Goal: Information Seeking & Learning: Learn about a topic

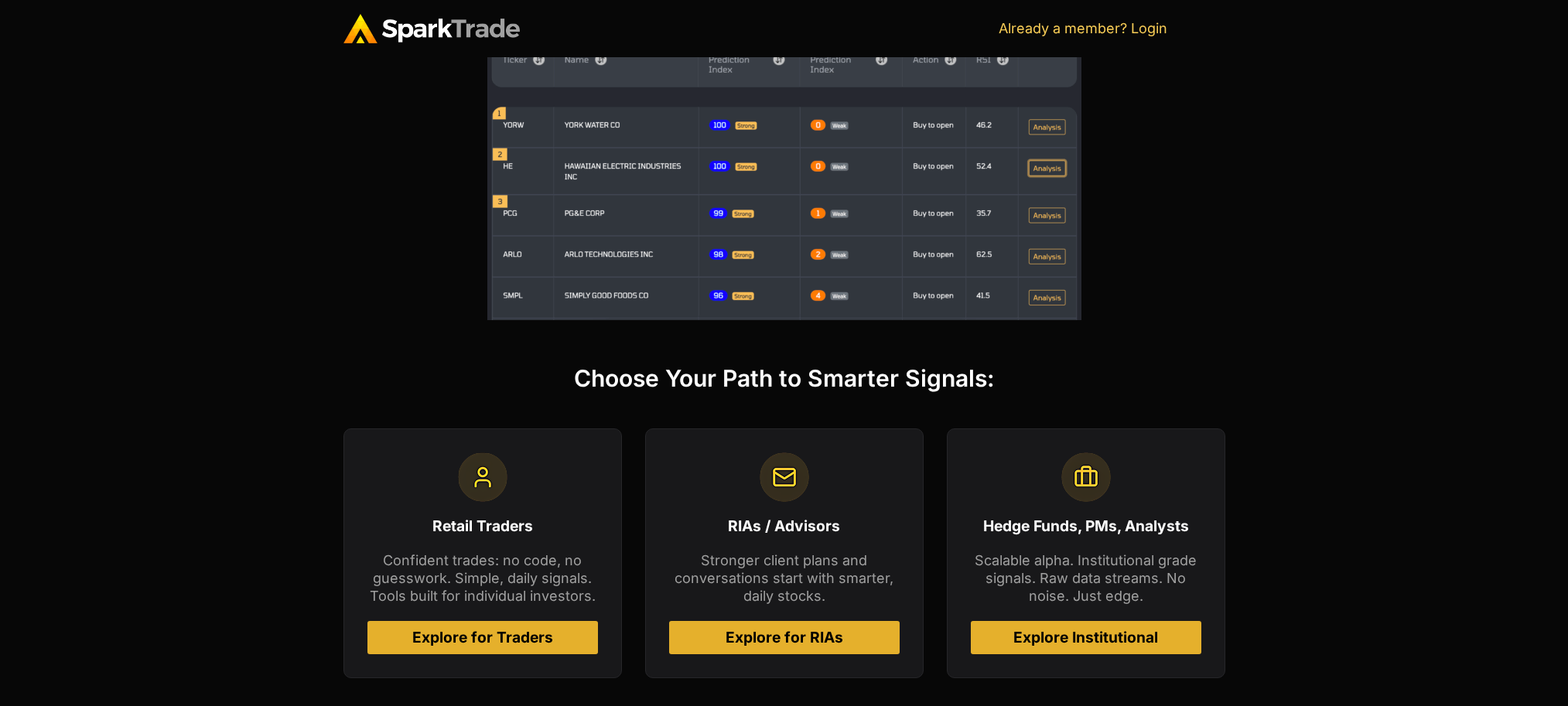
scroll to position [464, 0]
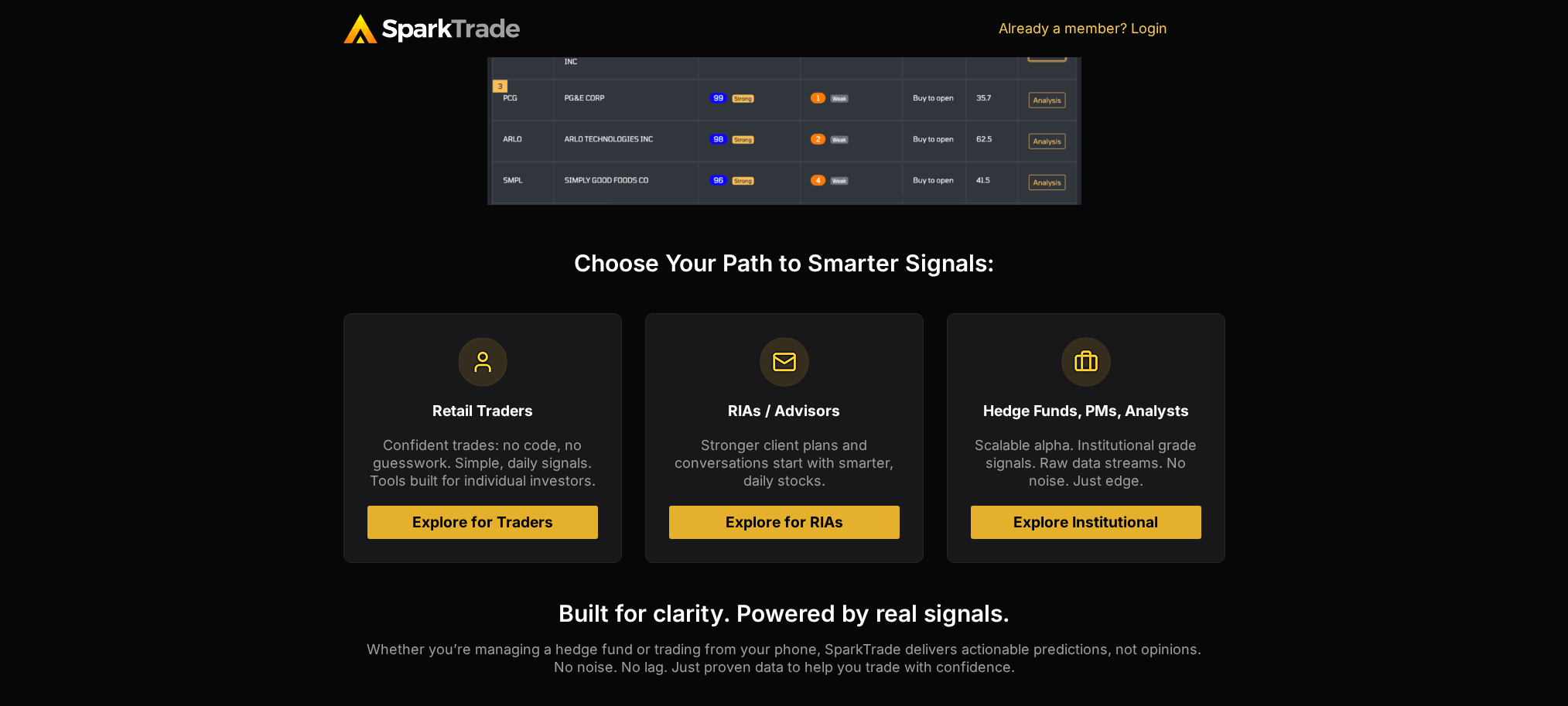
click at [1085, 527] on span "Explore Institutional" at bounding box center [1085, 523] width 145 height 15
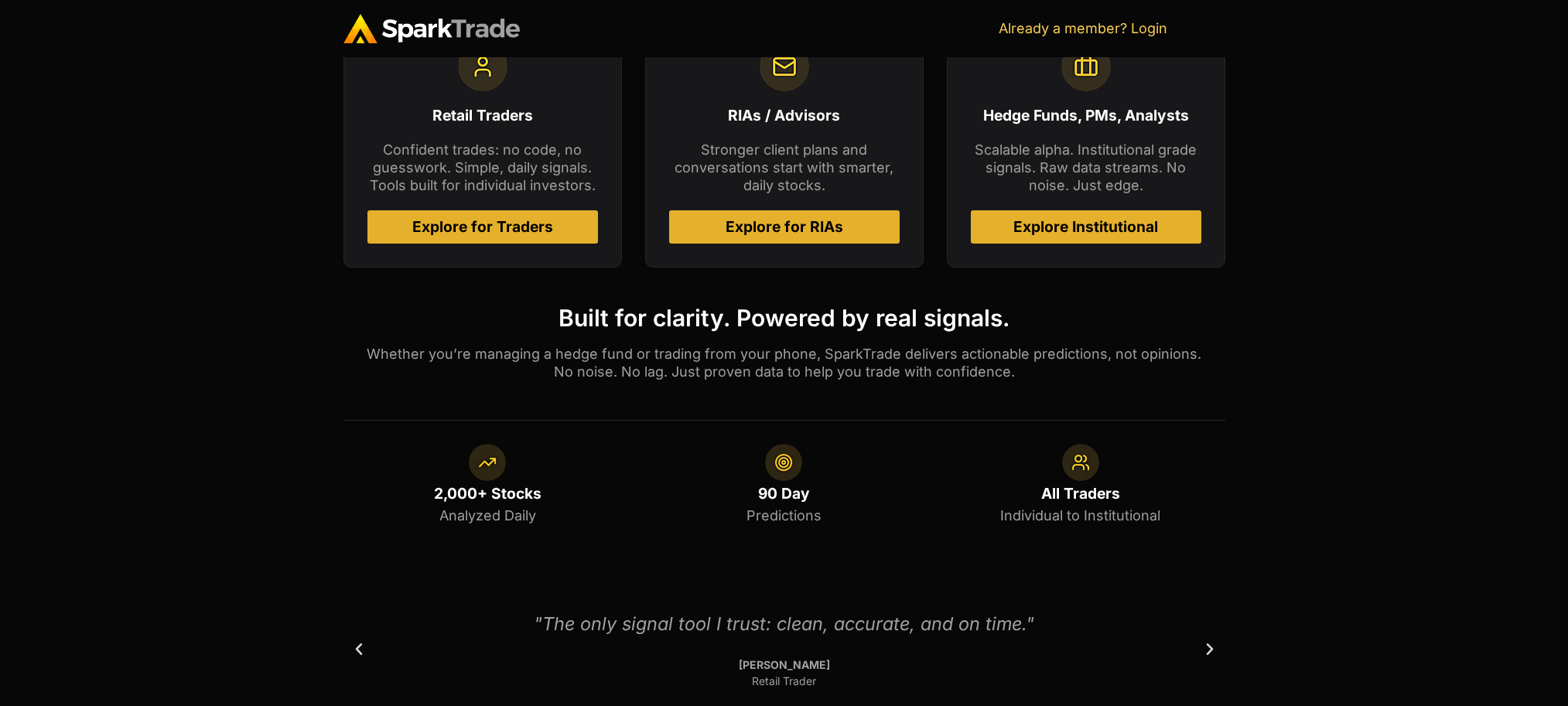
scroll to position [866, 0]
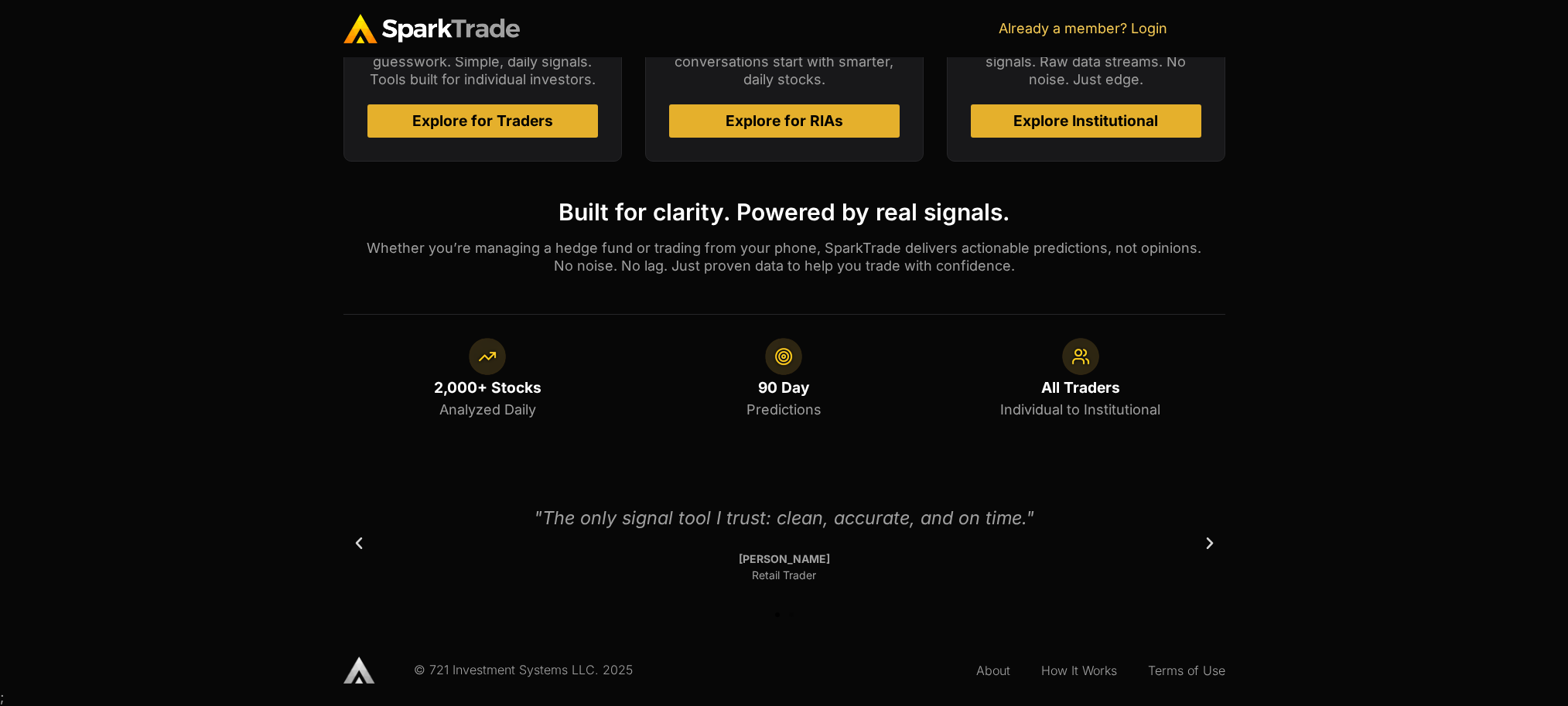
click at [1206, 550] on icon "Next slide" at bounding box center [1210, 544] width 16 height 16
click at [1206, 547] on icon "Next slide" at bounding box center [1210, 544] width 16 height 16
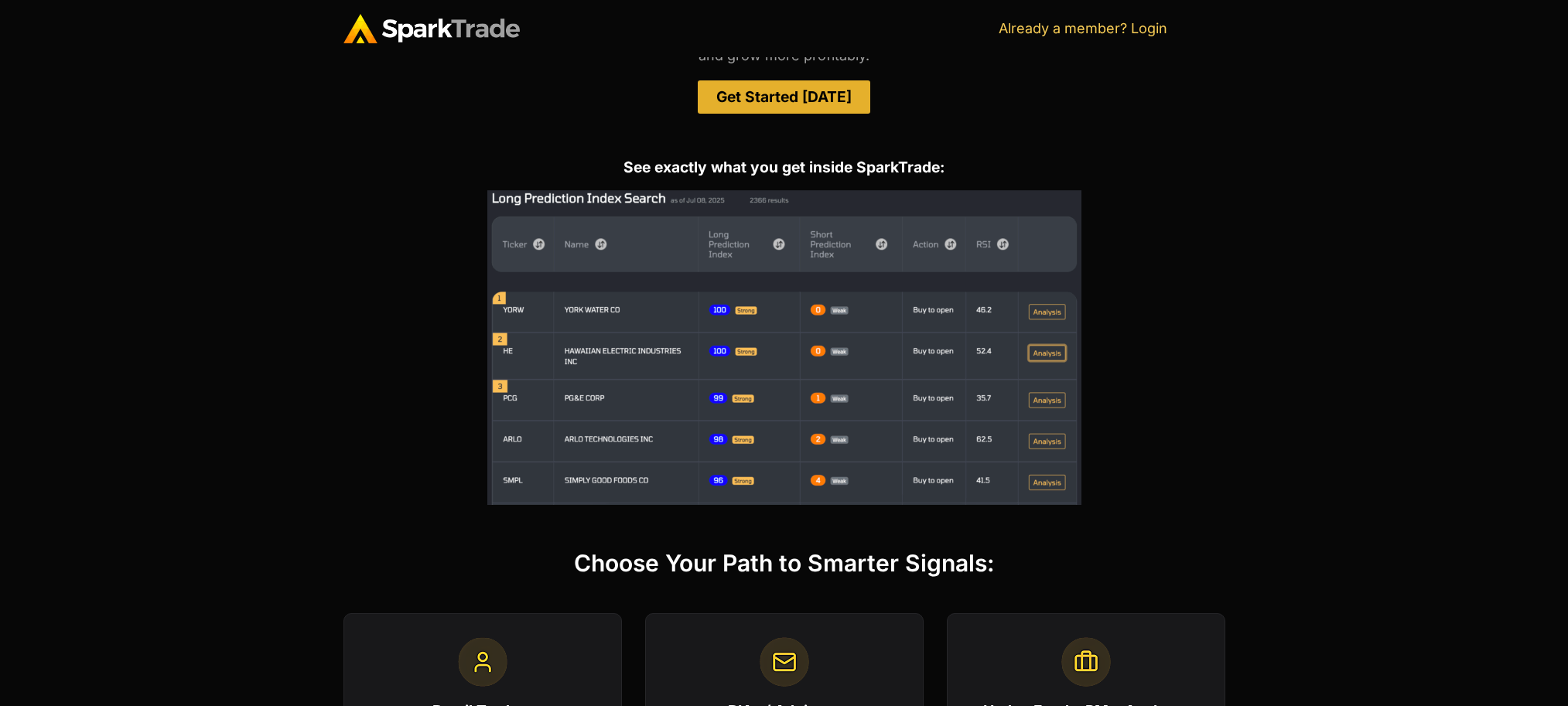
scroll to position [0, 0]
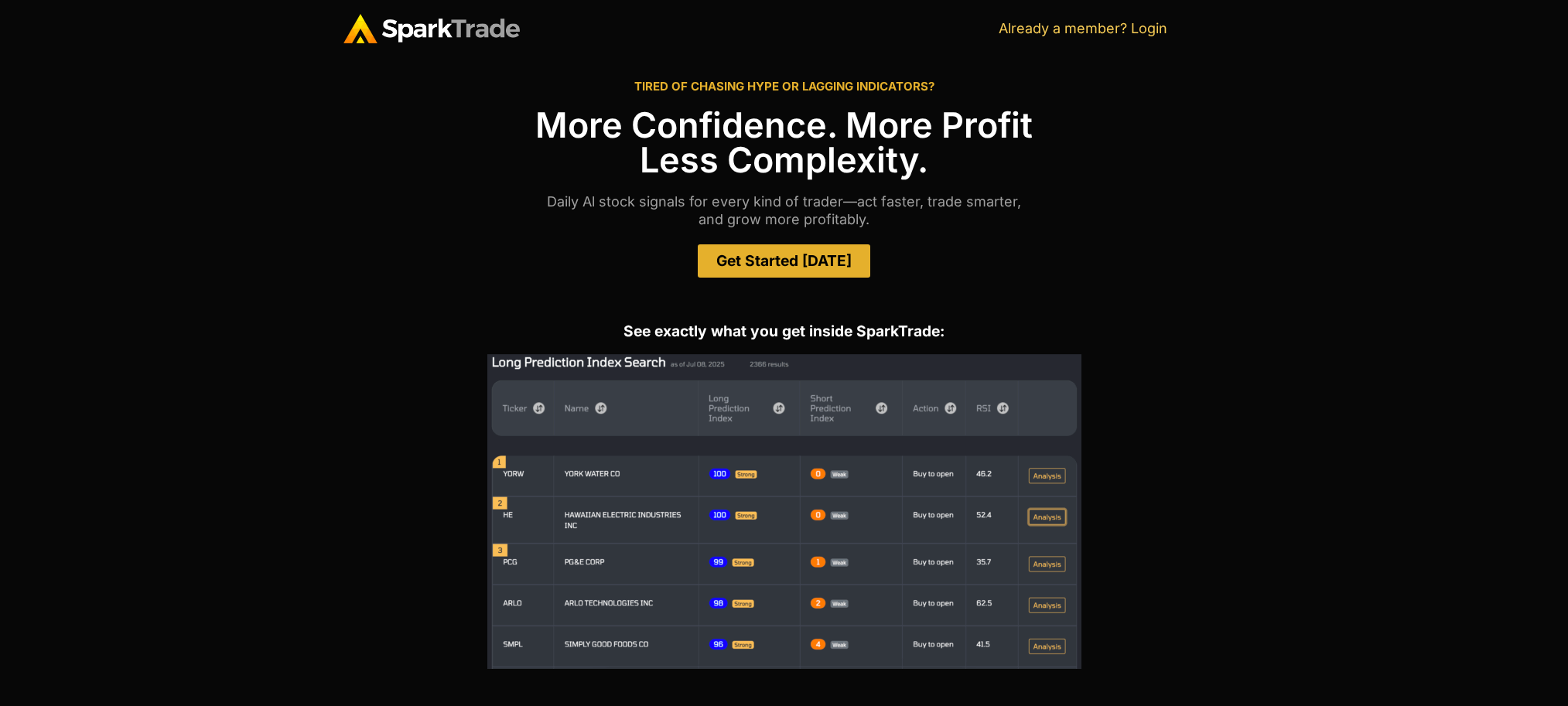
click at [441, 23] on img at bounding box center [431, 29] width 176 height 30
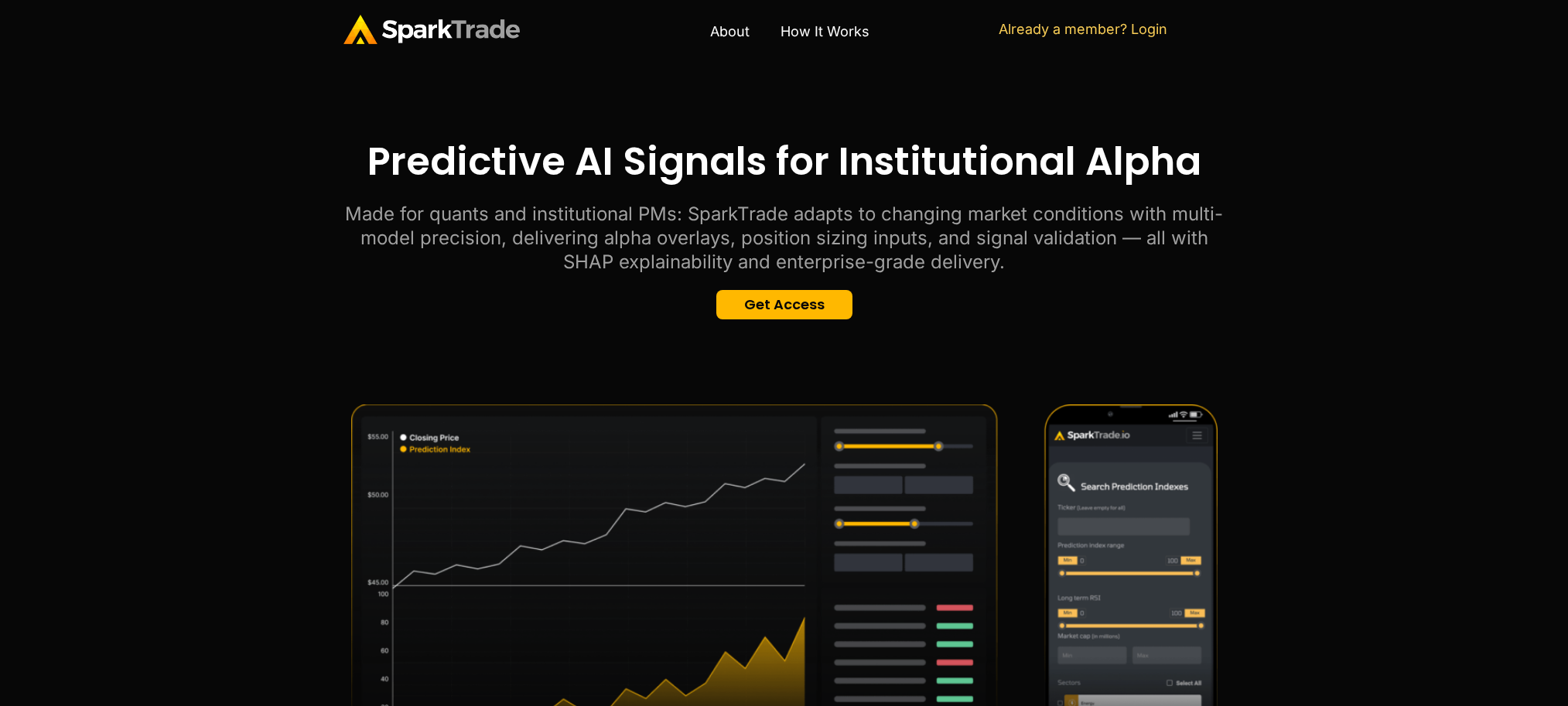
click at [602, 233] on p "Made for quants and institutional PMs: SparkTrade adapts to changing market con…" at bounding box center [784, 238] width 882 height 73
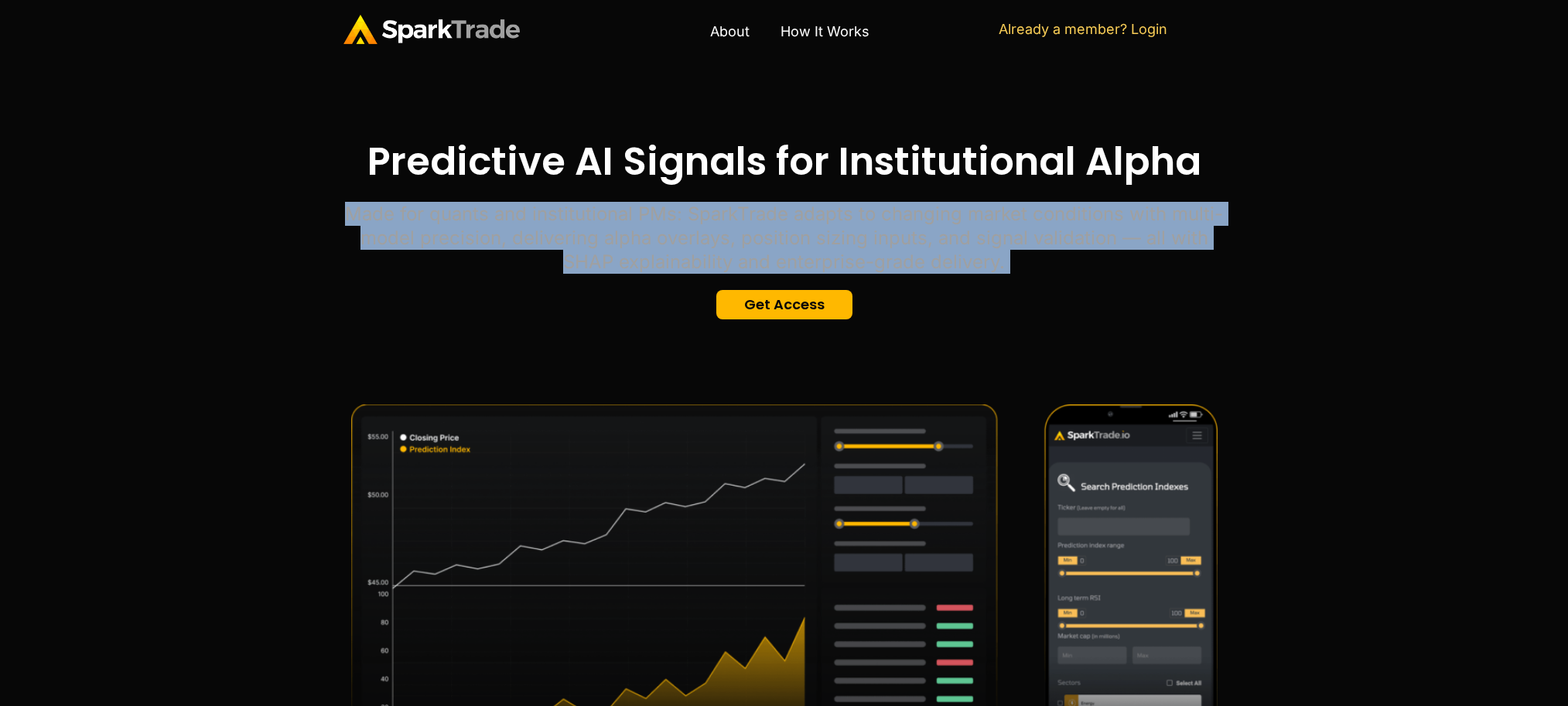
click at [602, 231] on p "Made for quants and institutional PMs: SparkTrade adapts to changing market con…" at bounding box center [784, 238] width 882 height 73
click at [1052, 243] on p "Made for quants and institutional PMs: SparkTrade adapts to changing market con…" at bounding box center [784, 238] width 882 height 73
click at [1050, 242] on p "Made for quants and institutional PMs: SparkTrade adapts to changing market con…" at bounding box center [784, 238] width 882 height 73
drag, startPoint x: 1048, startPoint y: 242, endPoint x: 1039, endPoint y: 238, distance: 9.8
click at [1047, 241] on p "Made for quants and institutional PMs: SparkTrade adapts to changing market con…" at bounding box center [784, 238] width 882 height 73
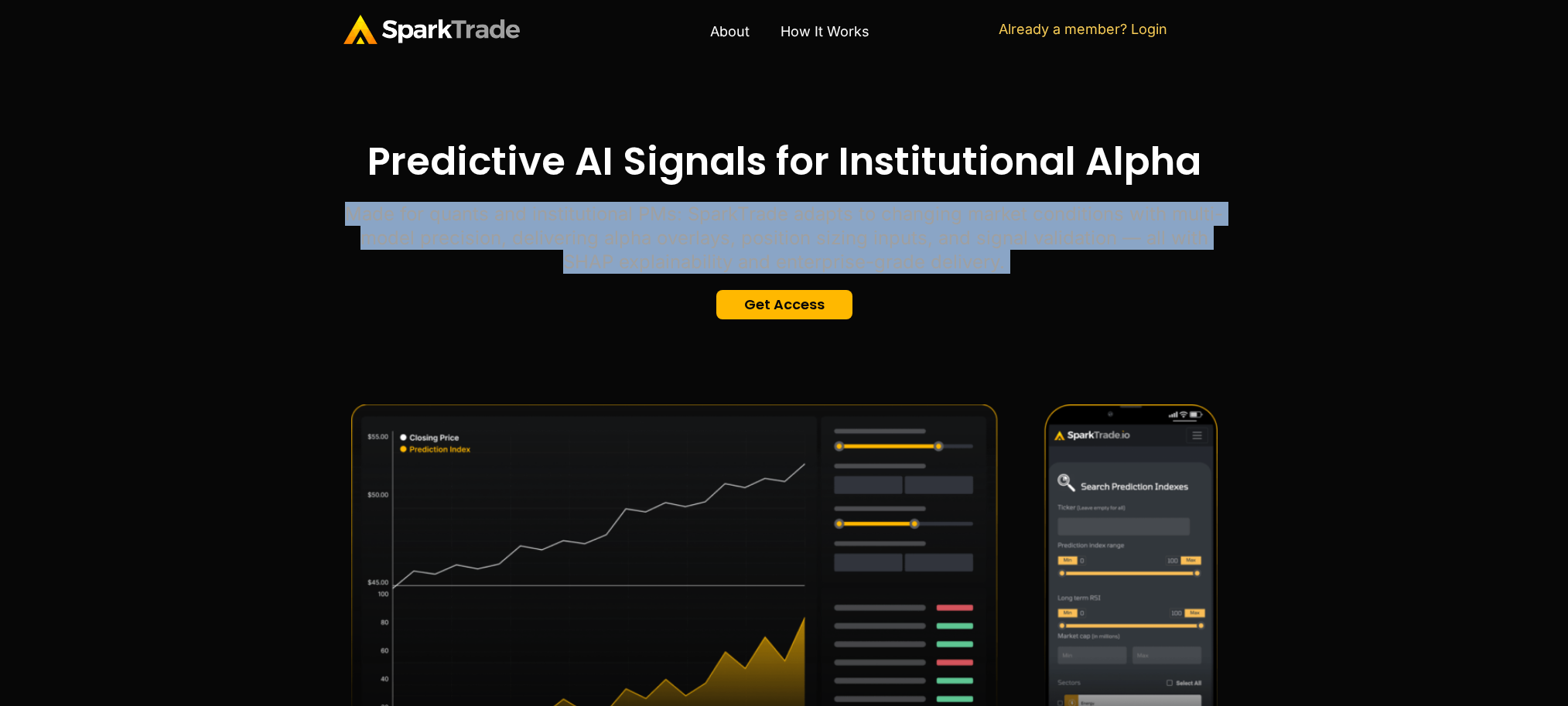
click at [781, 245] on p "Made for quants and institutional PMs: SparkTrade adapts to changing market con…" at bounding box center [784, 238] width 882 height 73
click at [781, 244] on p "Made for quants and institutional PMs: SparkTrade adapts to changing market con…" at bounding box center [784, 238] width 882 height 73
click at [693, 256] on p "Made for quants and institutional PMs: SparkTrade adapts to changing market con…" at bounding box center [784, 238] width 882 height 73
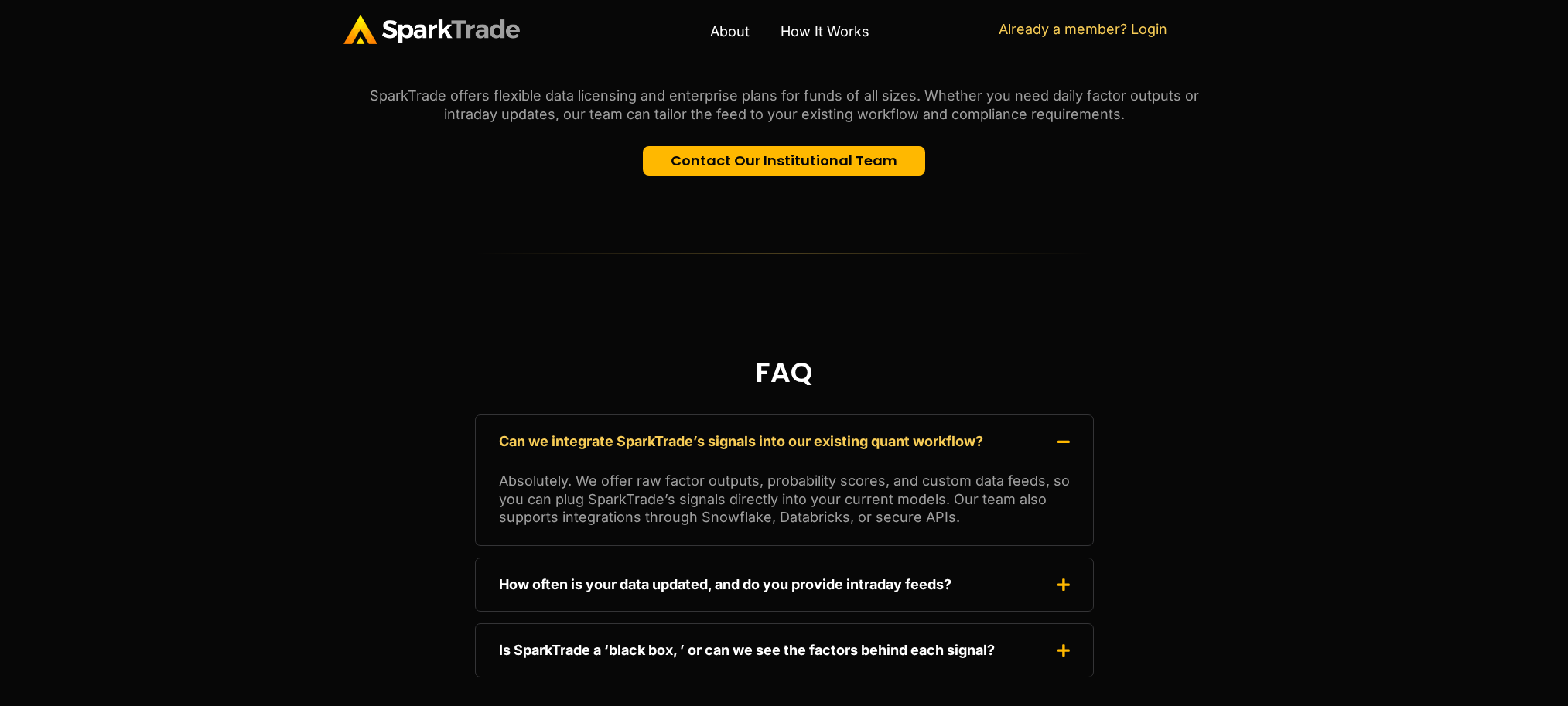
scroll to position [3137, 0]
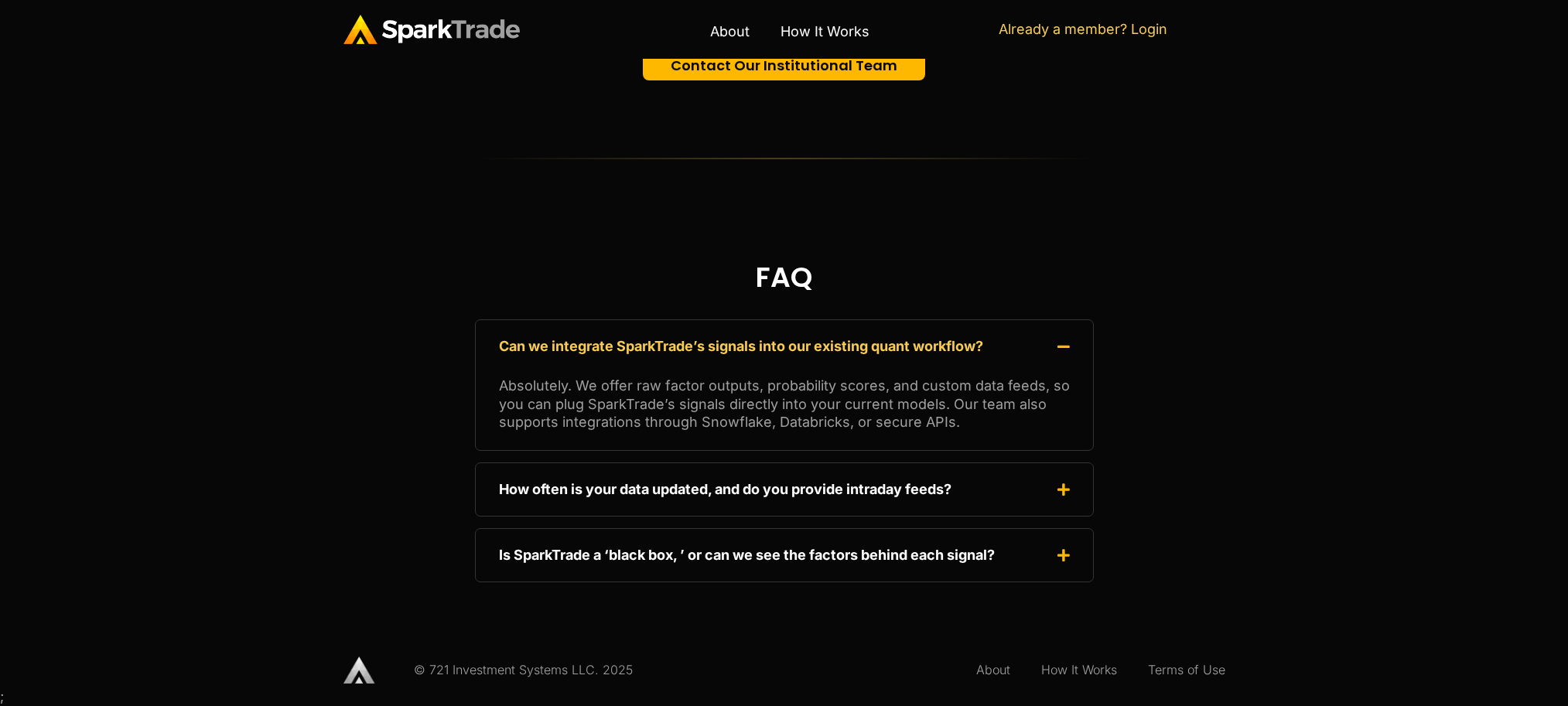
click at [809, 505] on div "How often is your data updated, and do you provide intraday feeds?" at bounding box center [784, 489] width 602 height 37
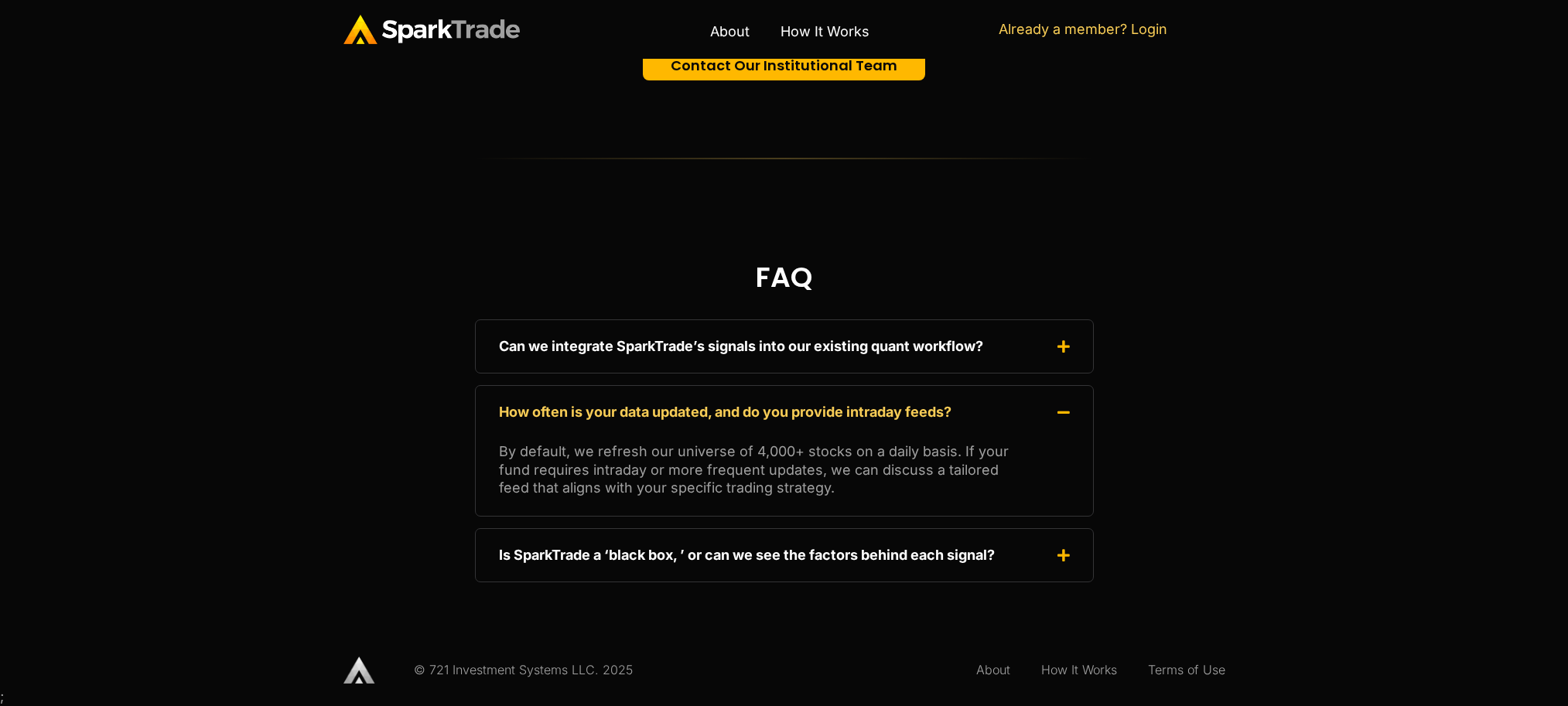
click at [831, 478] on p "By default, we refresh our universe of 4,000+ stocks on a daily basis. If your …" at bounding box center [784, 469] width 571 height 54
click at [830, 478] on p "By default, we refresh our universe of 4,000+ stocks on a daily basis. If your …" at bounding box center [784, 469] width 571 height 54
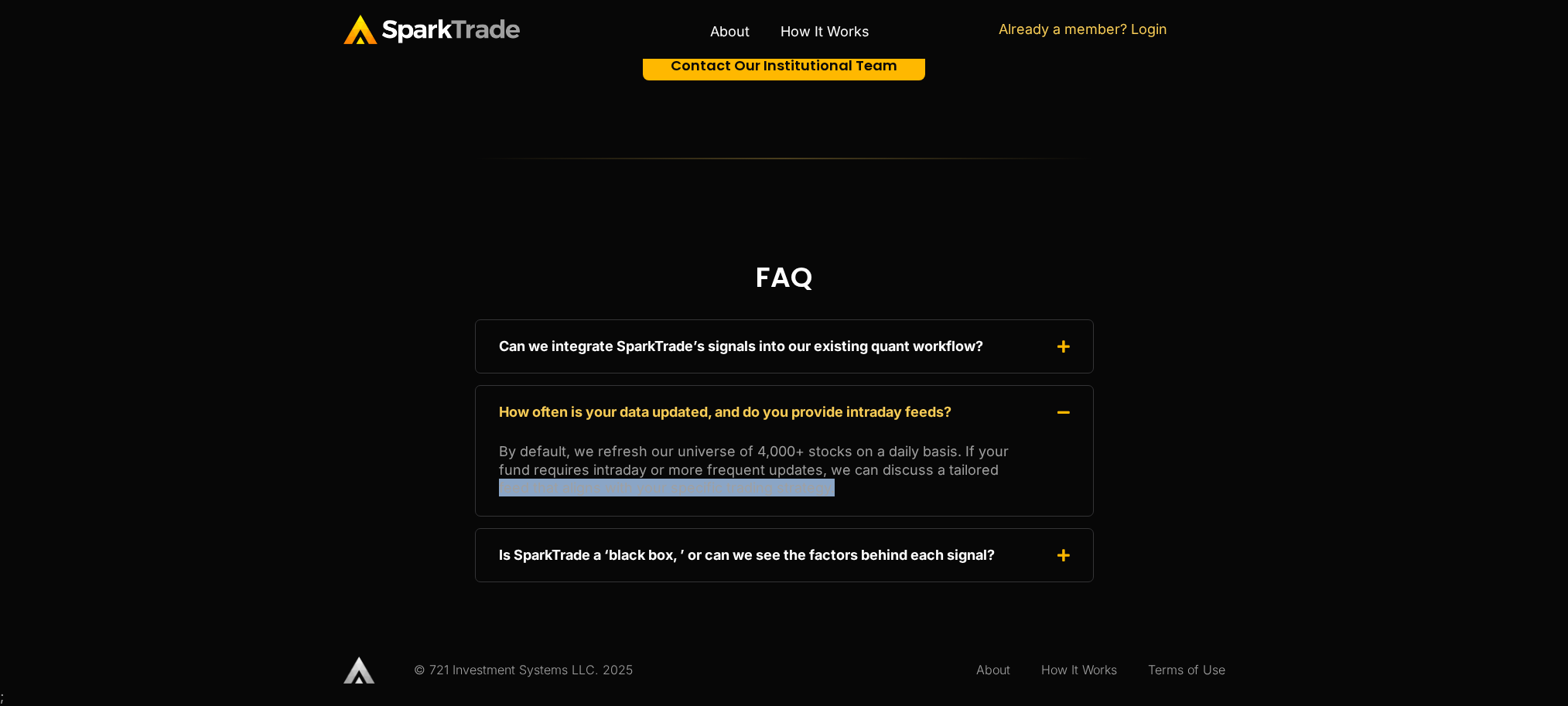
click at [827, 480] on p "By default, we refresh our universe of 4,000+ stocks on a daily basis. If your …" at bounding box center [784, 469] width 571 height 54
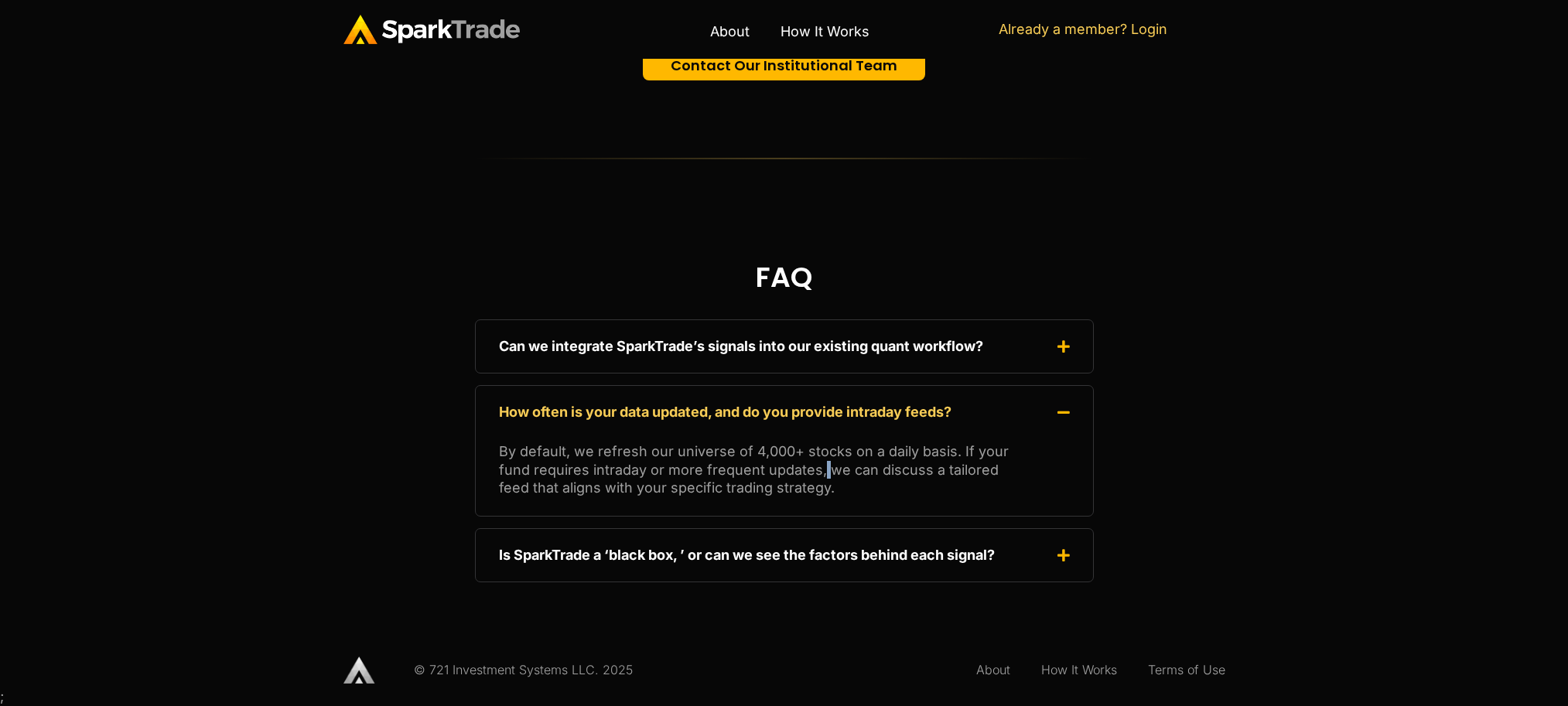
click at [821, 466] on p "By default, we refresh our universe of 4,000+ stocks on a daily basis. If your …" at bounding box center [784, 469] width 571 height 54
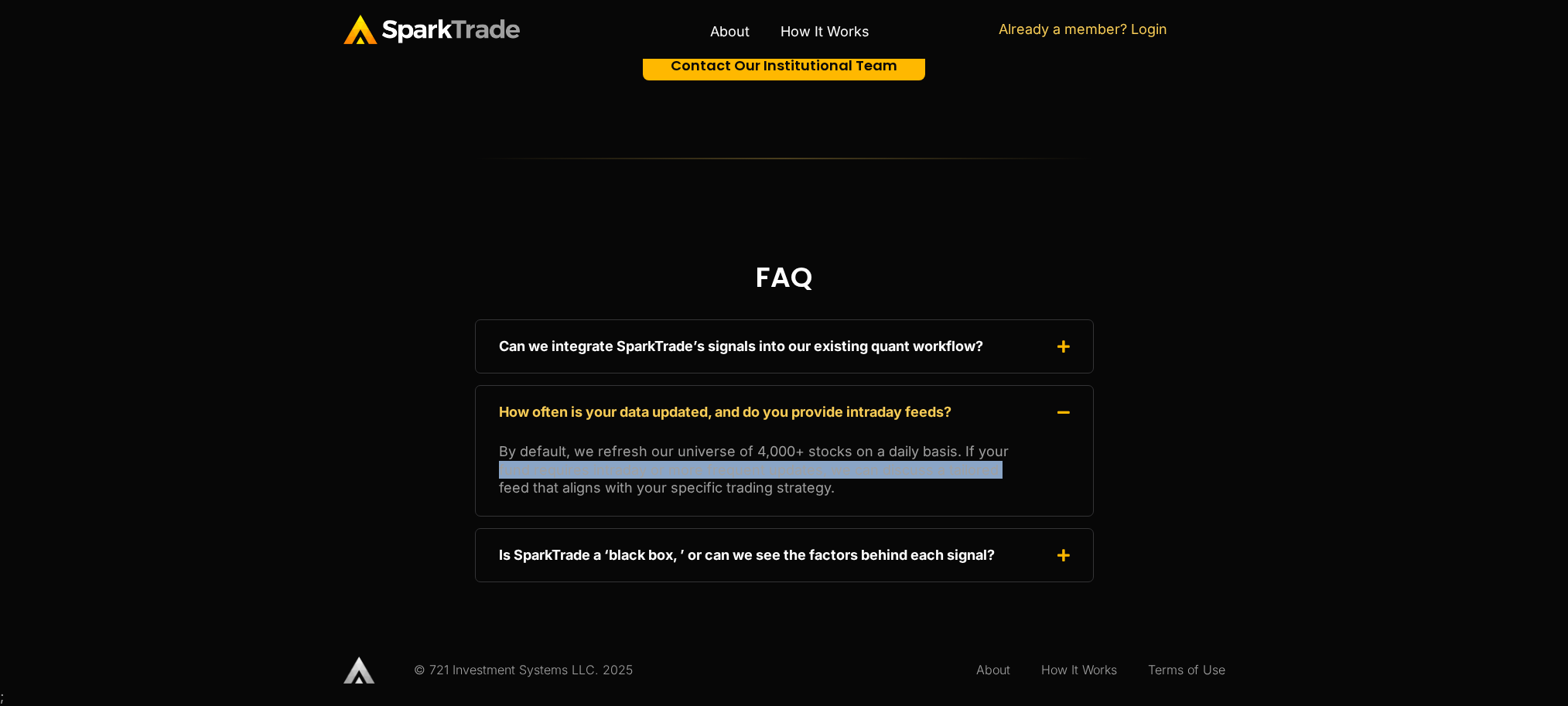
click at [821, 466] on p "By default, we refresh our universe of 4,000+ stocks on a daily basis. If your …" at bounding box center [784, 469] width 571 height 54
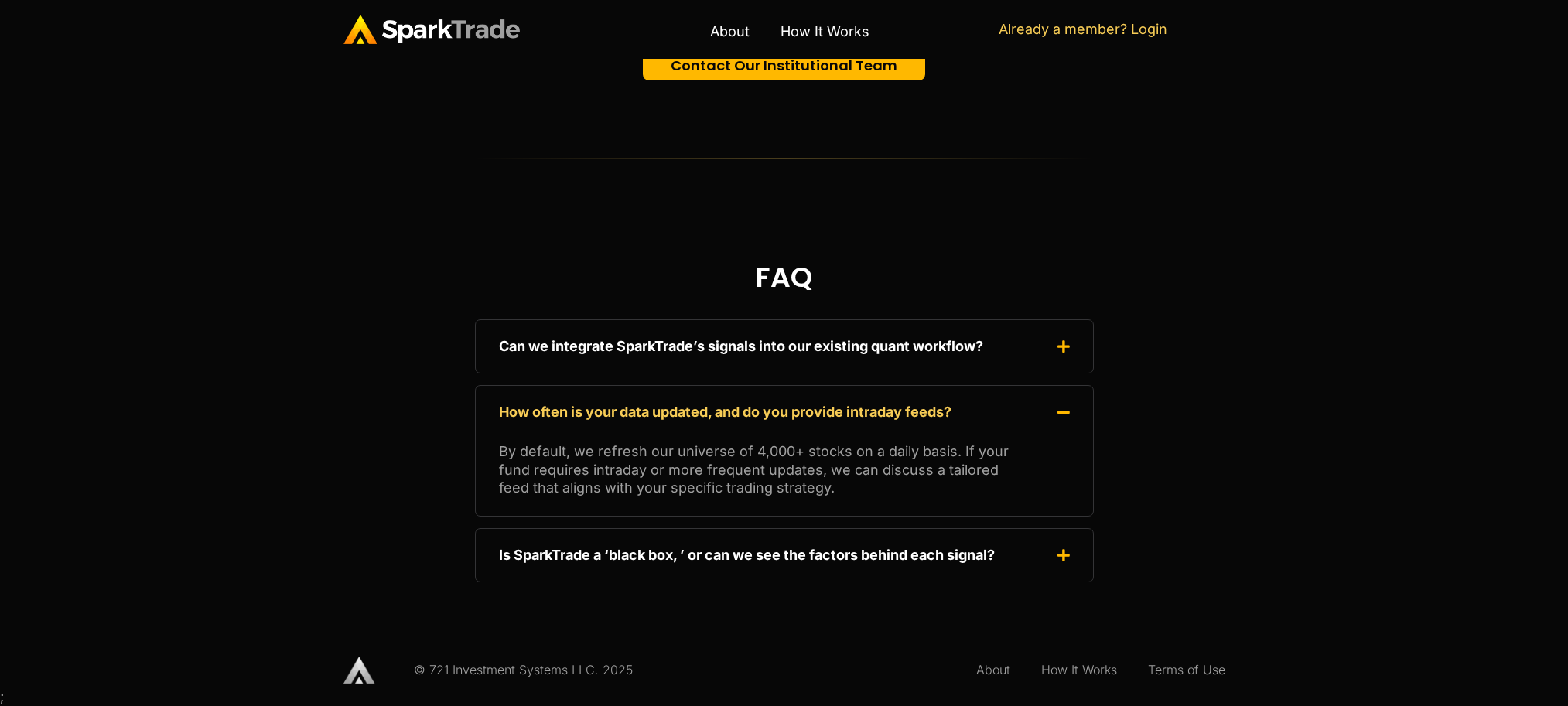
click at [823, 550] on link "Is SparkTrade a ‘black box, ’ or can we see the factors behind each signal?" at bounding box center [746, 555] width 496 height 17
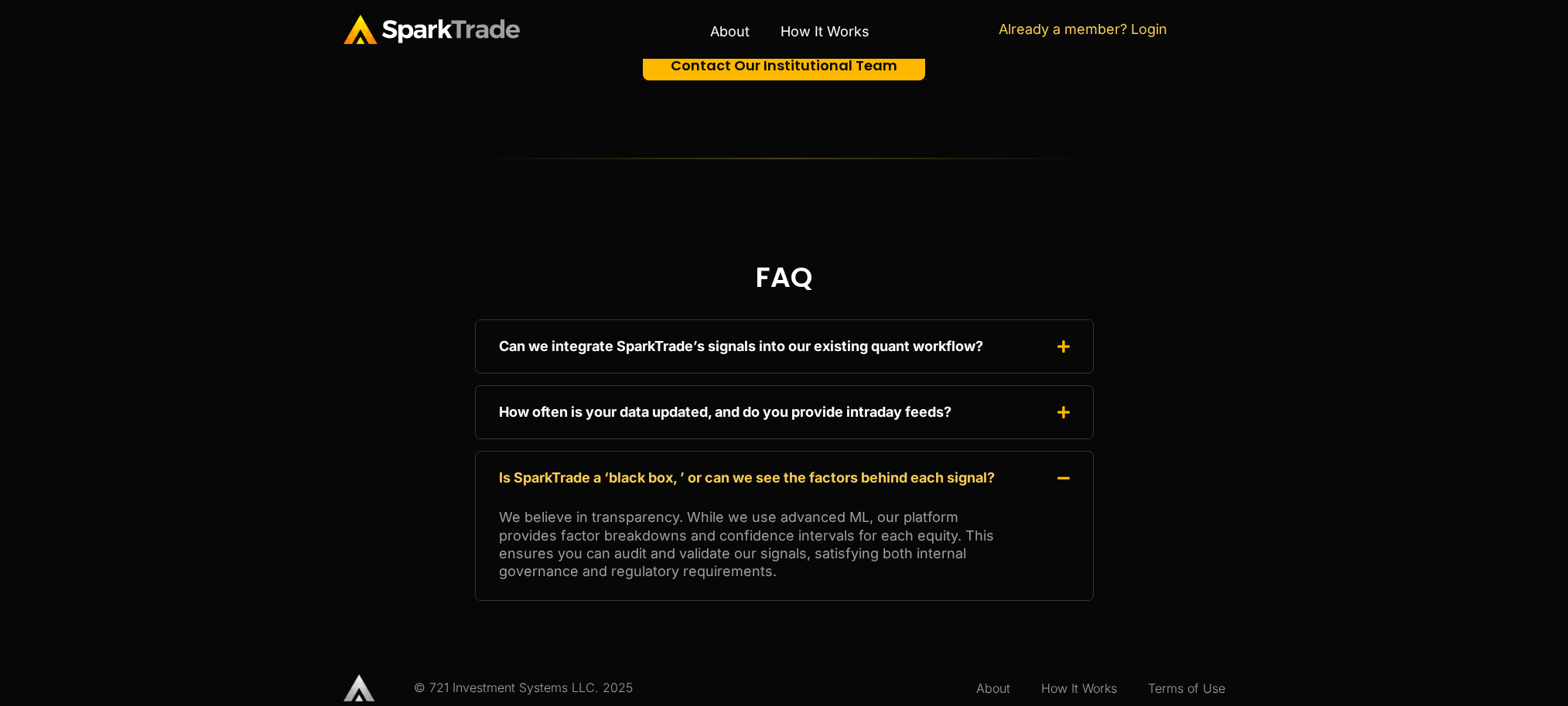
click at [692, 521] on p "We believe in transparency. While we use advanced ML, our platform provides fac…" at bounding box center [784, 545] width 571 height 73
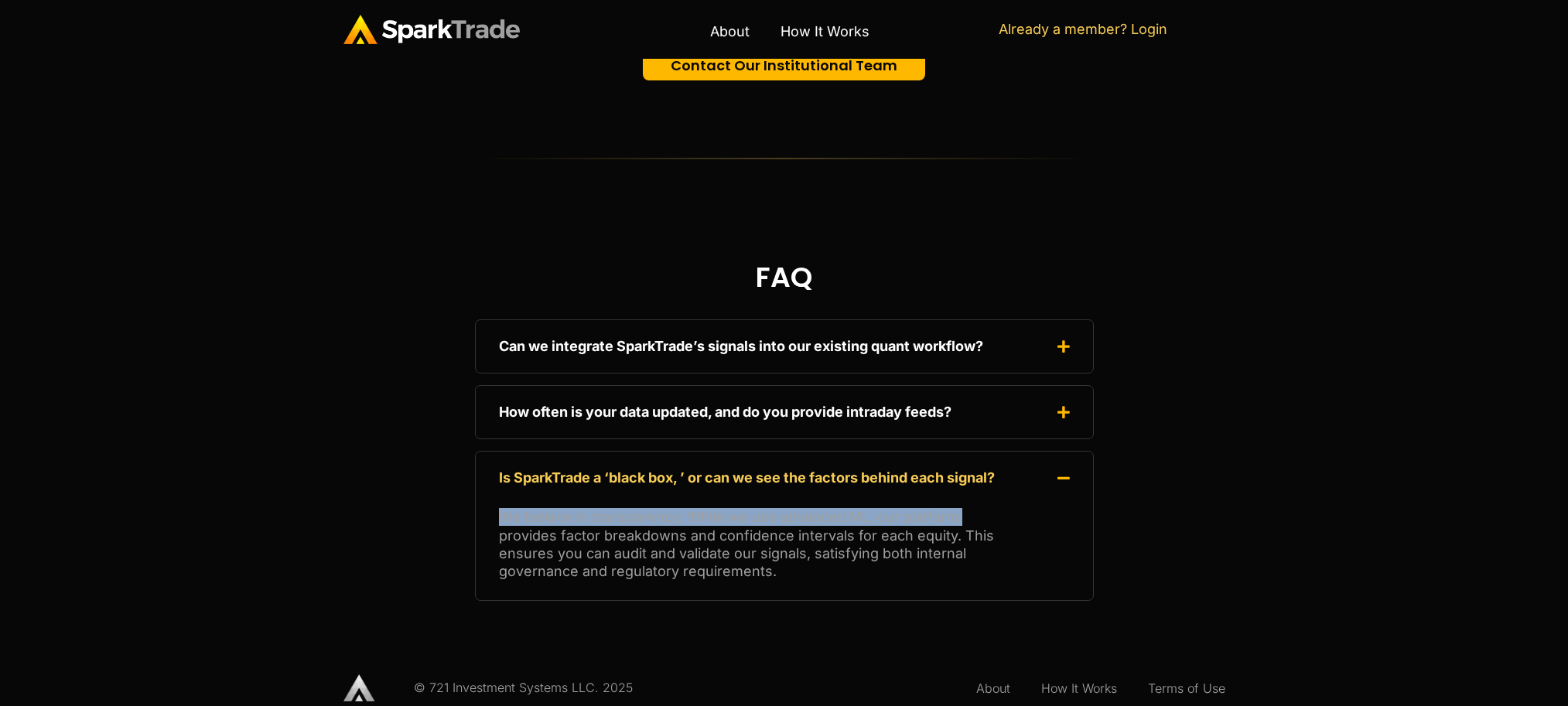
click at [692, 521] on p "We believe in transparency. While we use advanced ML, our platform provides fac…" at bounding box center [784, 545] width 571 height 73
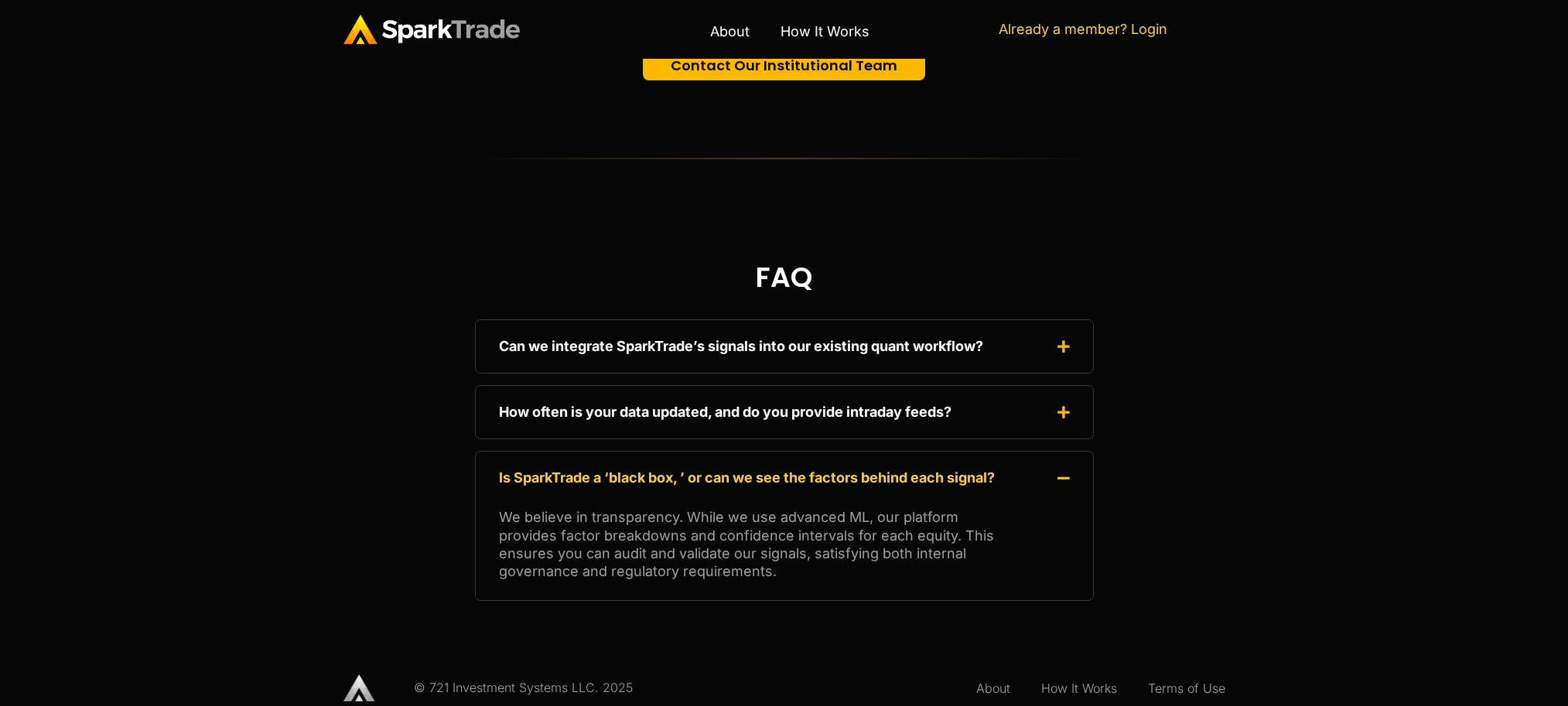
click at [661, 528] on p "We believe in transparency. While we use advanced ML, our platform provides fac…" at bounding box center [784, 545] width 571 height 73
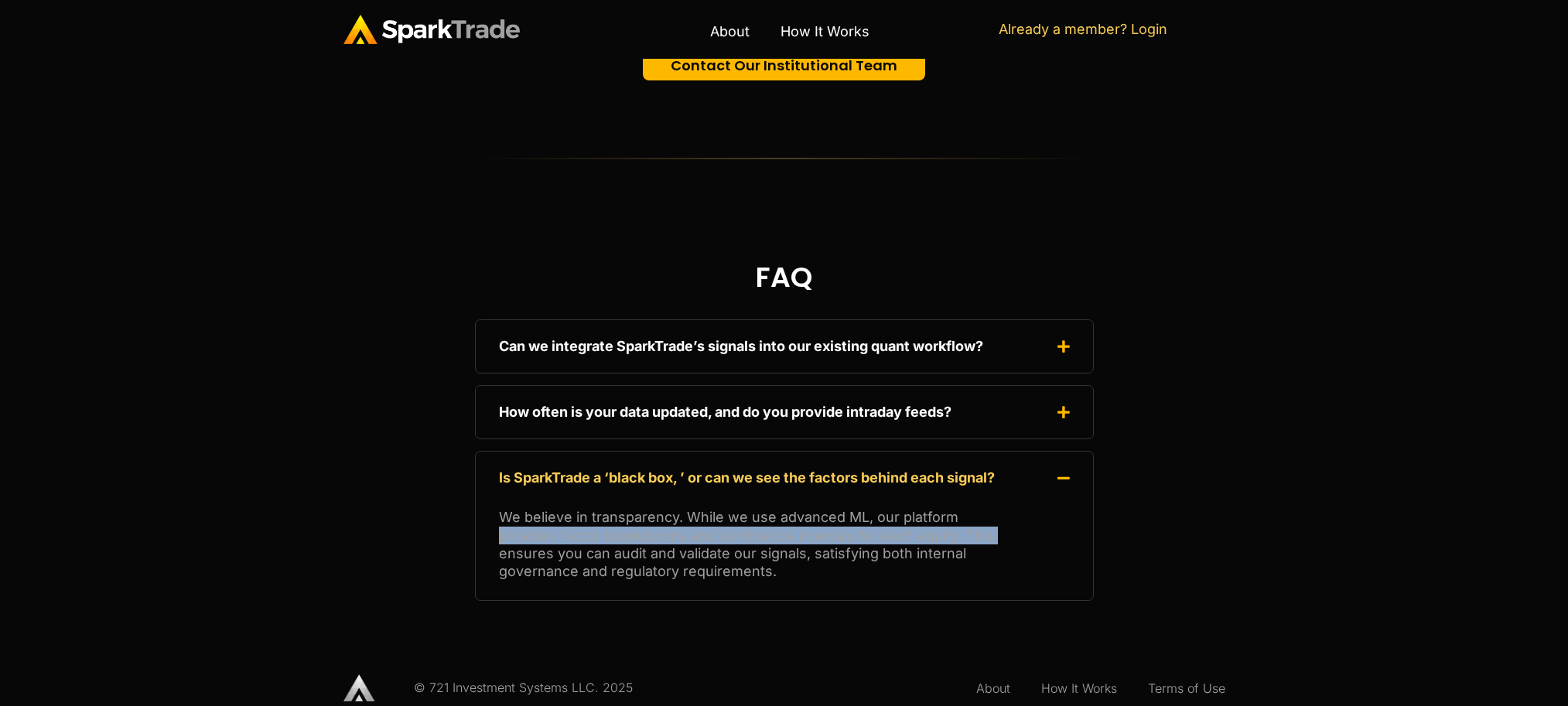
click at [661, 528] on p "We believe in transparency. While we use advanced ML, our platform provides fac…" at bounding box center [784, 545] width 571 height 73
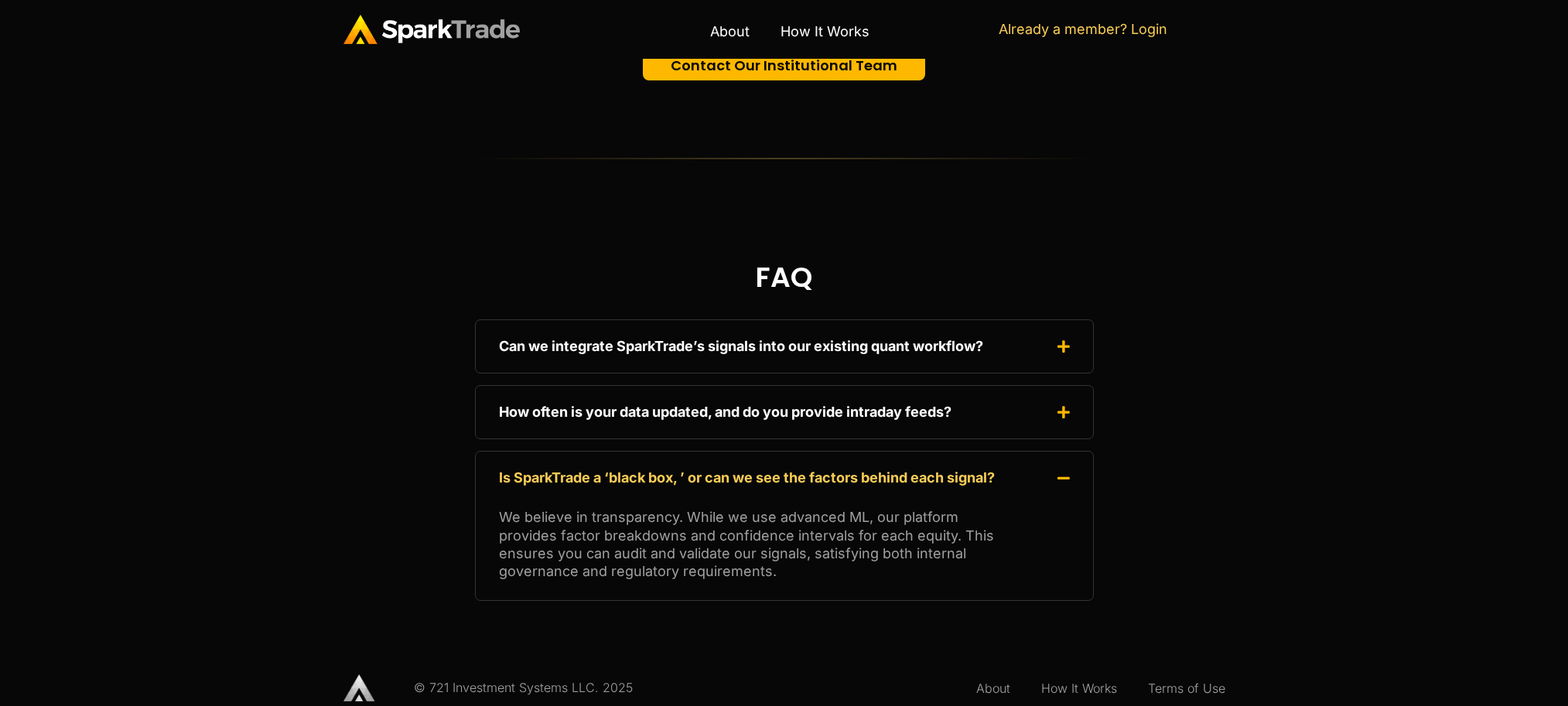
click at [667, 552] on p "We believe in transparency. While we use advanced ML, our platform provides fac…" at bounding box center [784, 545] width 571 height 73
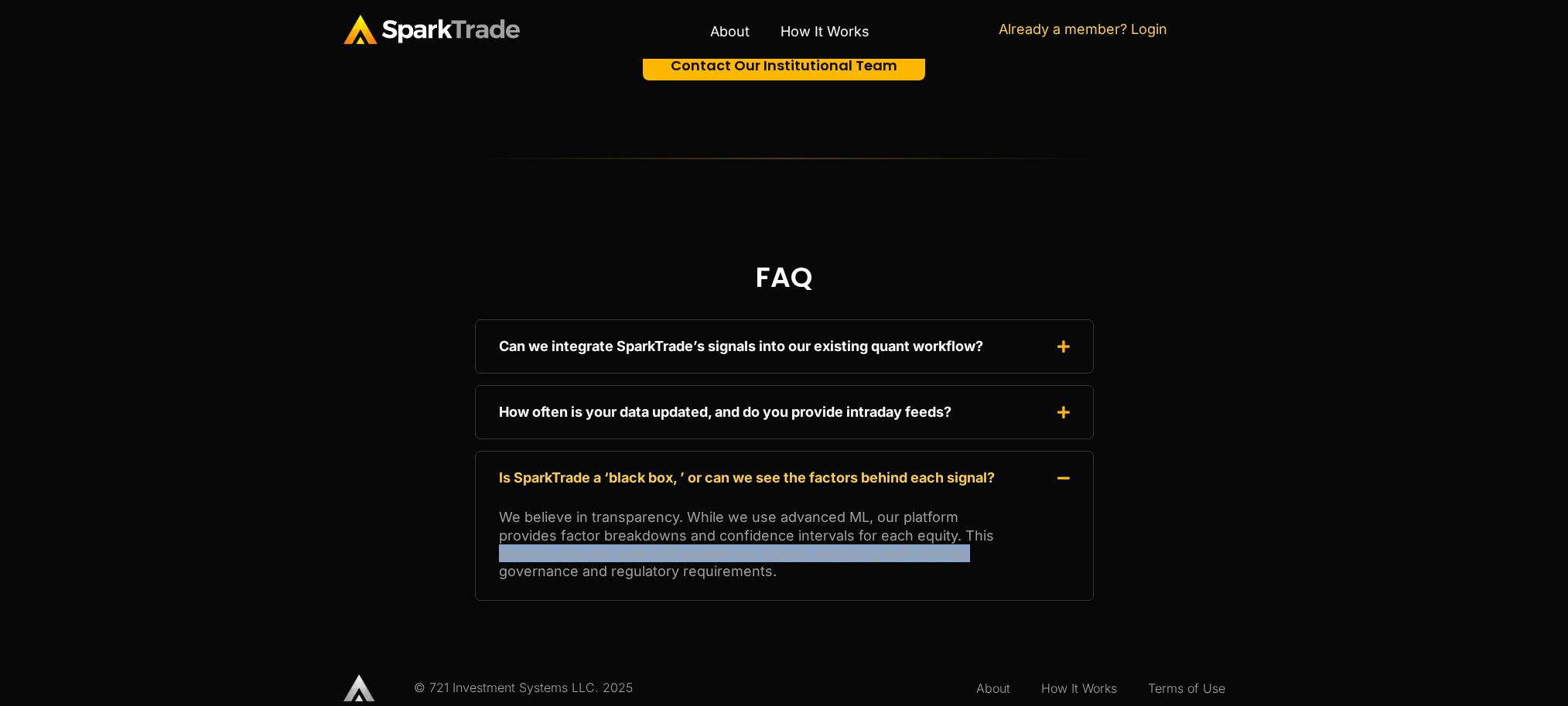
click at [667, 552] on p "We believe in transparency. While we use advanced ML, our platform provides fac…" at bounding box center [784, 545] width 571 height 73
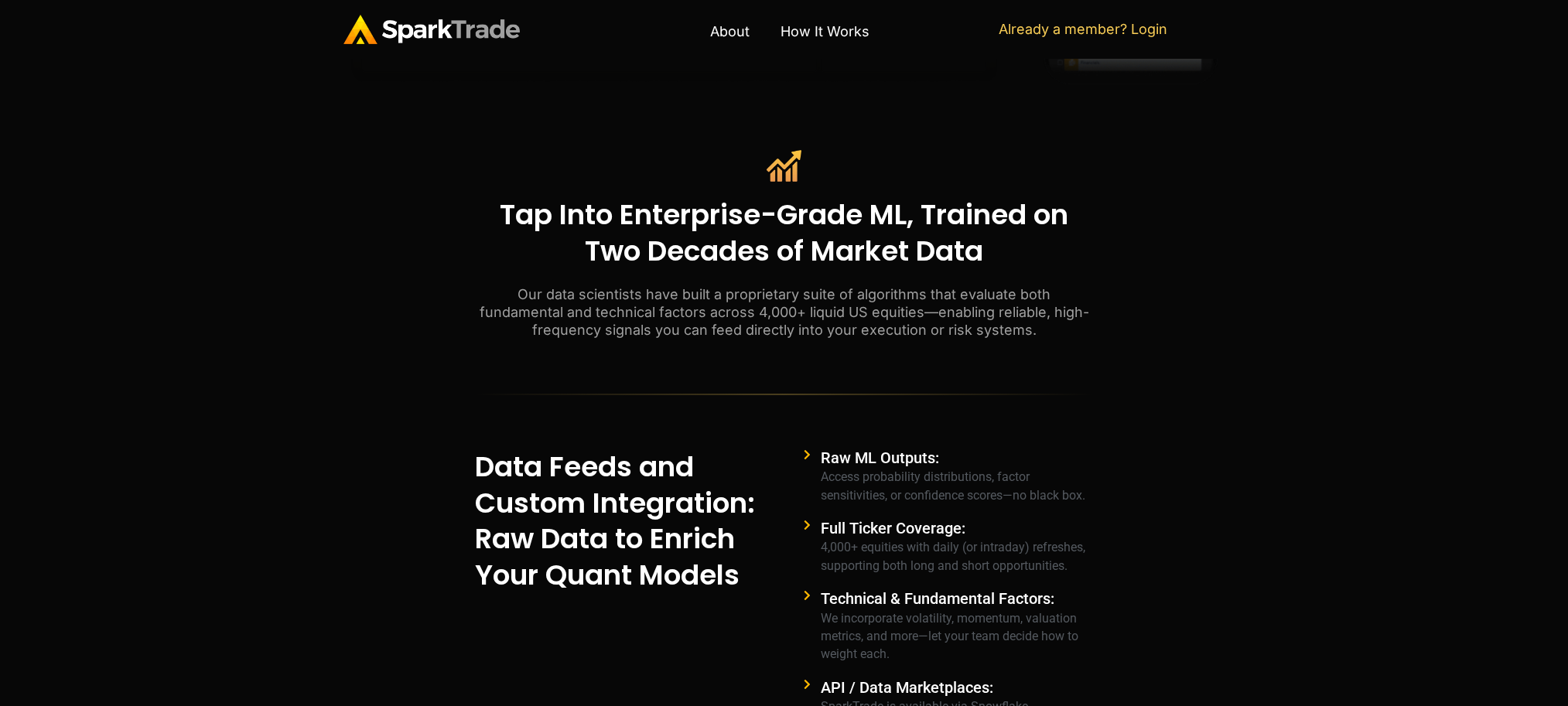
scroll to position [680, 0]
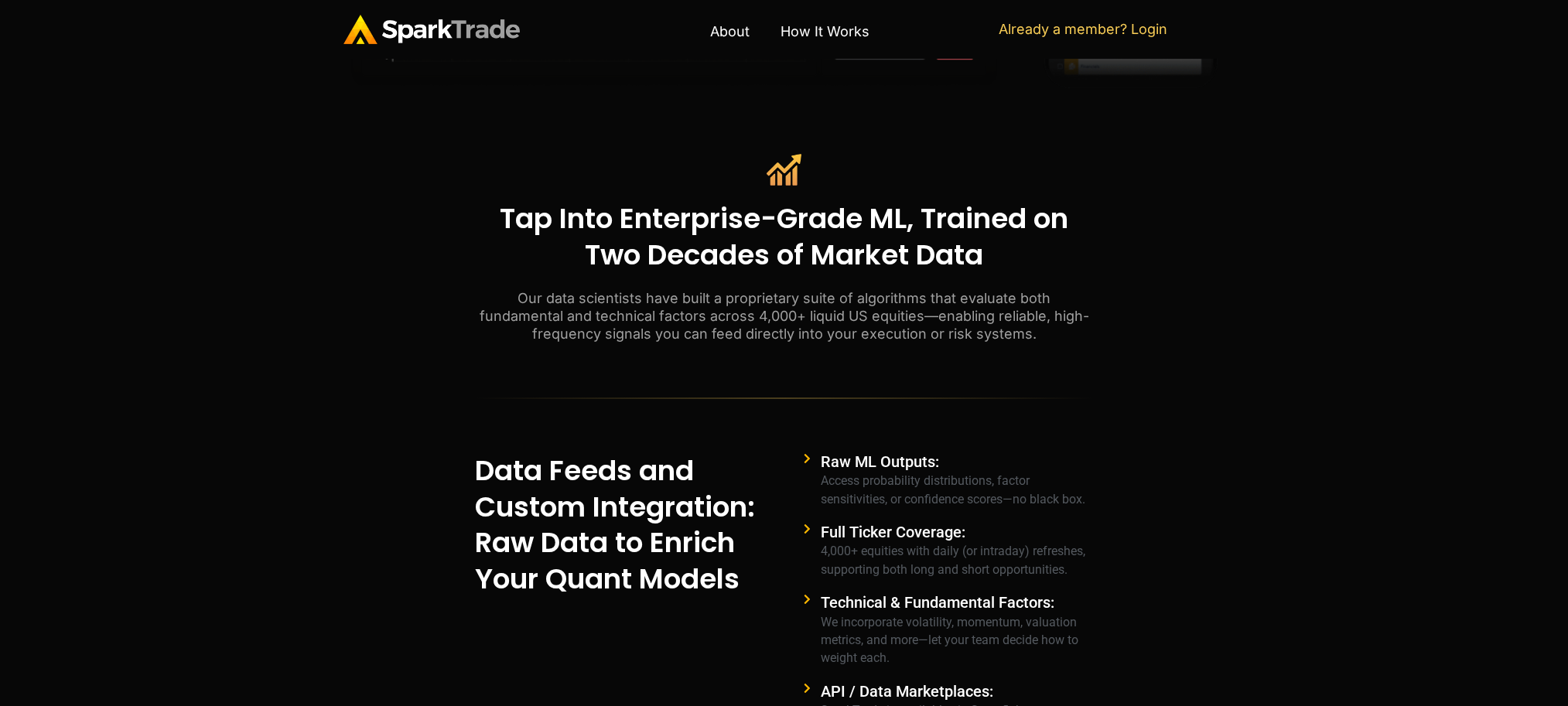
click at [856, 487] on span "Raw ML Outputs: Access probability distributions, factor sensitivities, or conf…" at bounding box center [955, 481] width 277 height 55
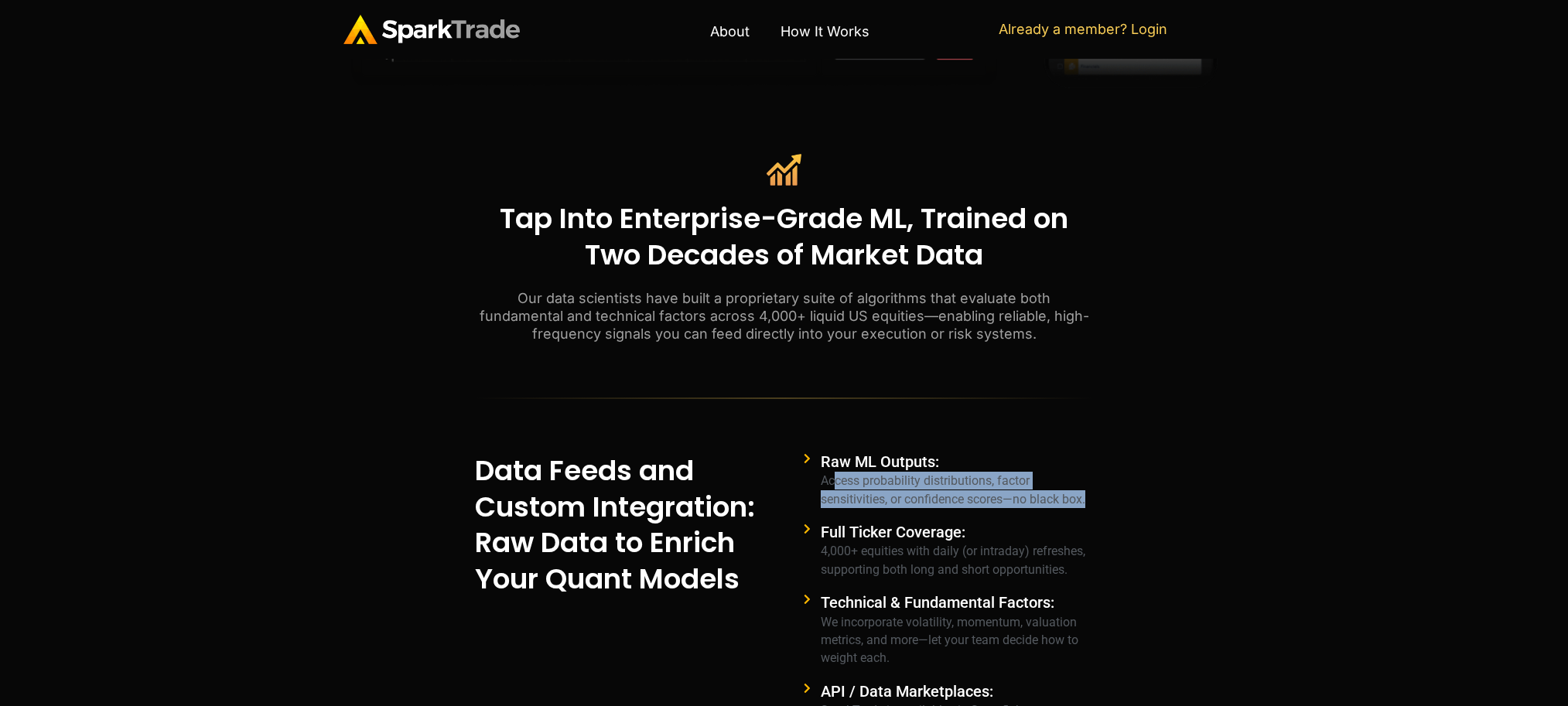
click at [856, 487] on span "Raw ML Outputs: Access probability distributions, factor sensitivities, or conf…" at bounding box center [955, 481] width 277 height 55
click at [856, 486] on span "Raw ML Outputs: Access probability distributions, factor sensitivities, or conf…" at bounding box center [955, 481] width 277 height 55
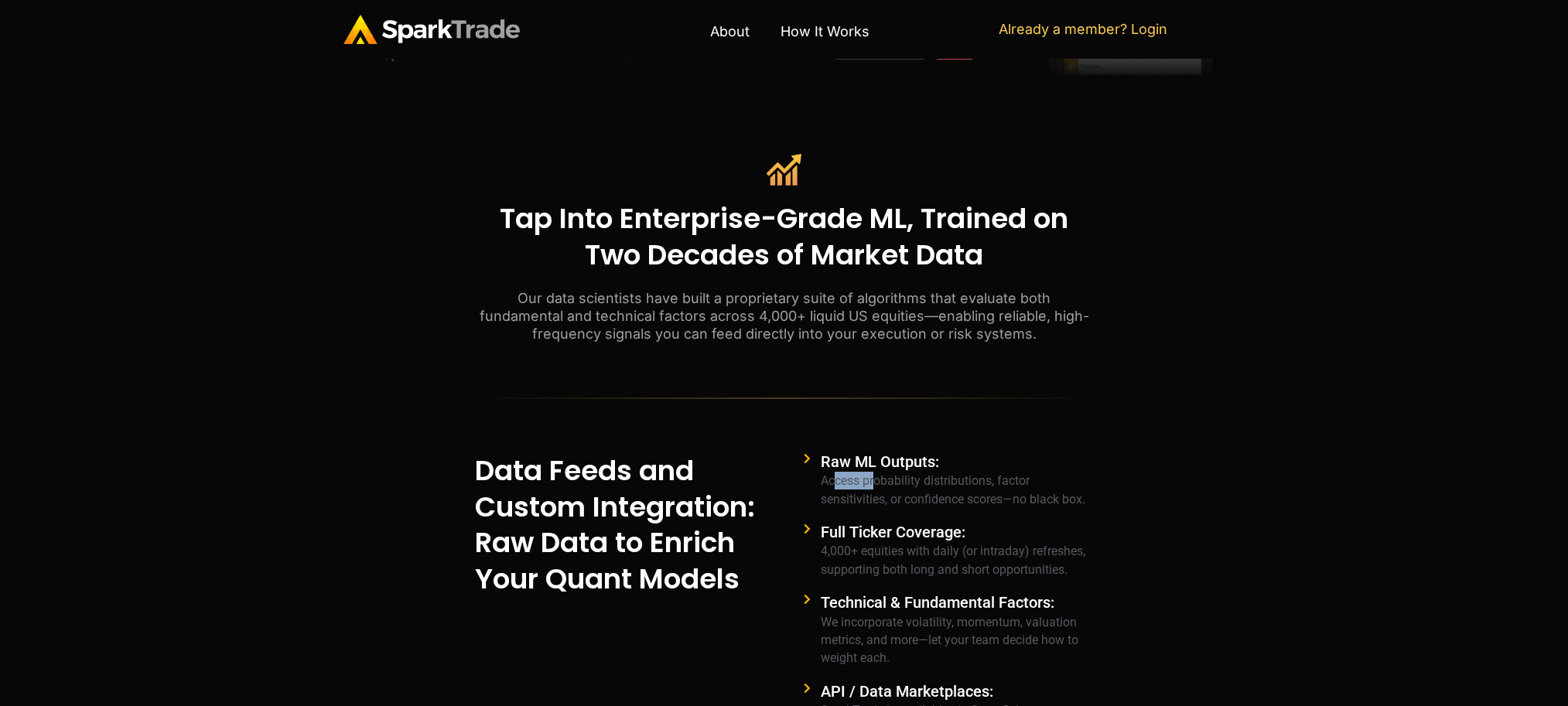
click at [856, 486] on span "Raw ML Outputs: Access probability distributions, factor sensitivities, or conf…" at bounding box center [955, 481] width 277 height 55
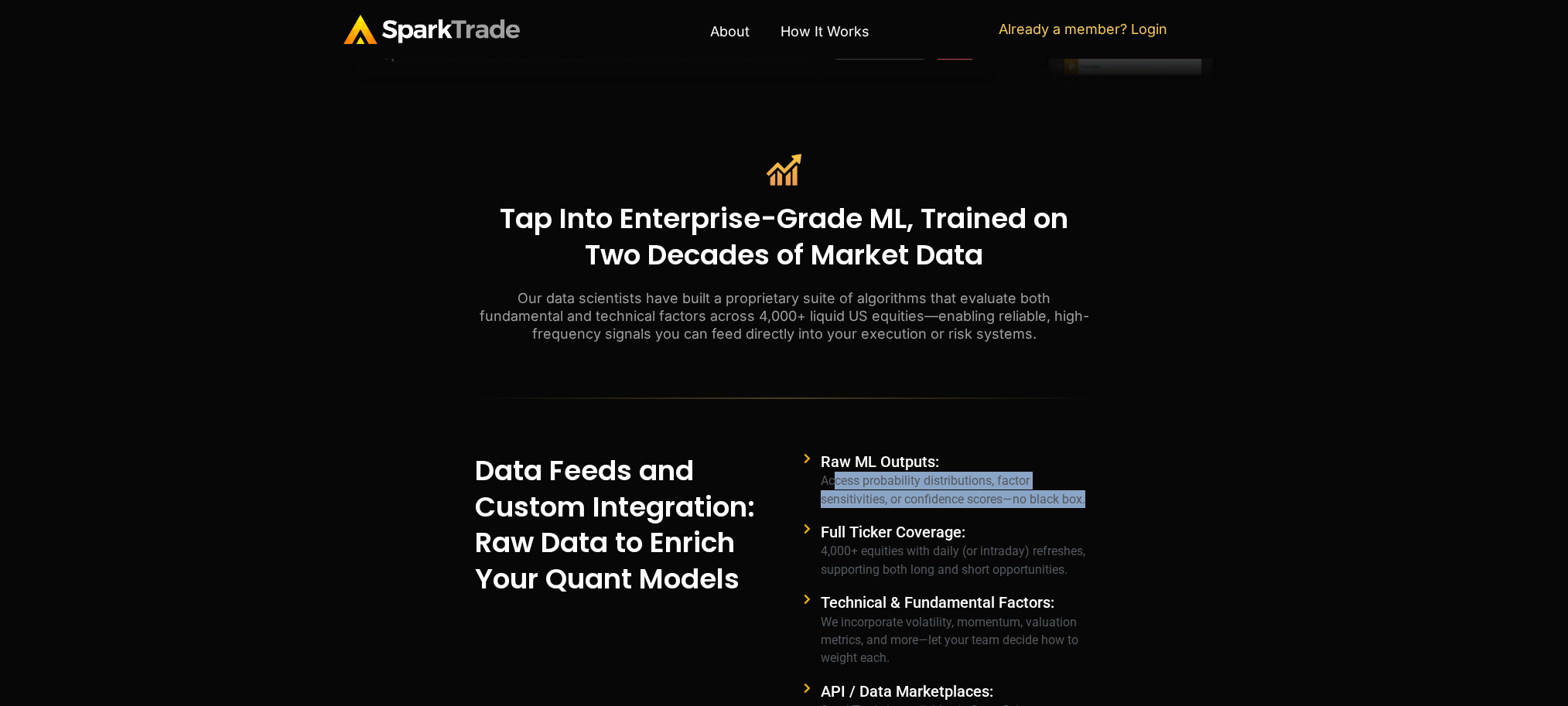
click at [856, 486] on span "Raw ML Outputs: Access probability distributions, factor sensitivities, or conf…" at bounding box center [955, 481] width 277 height 55
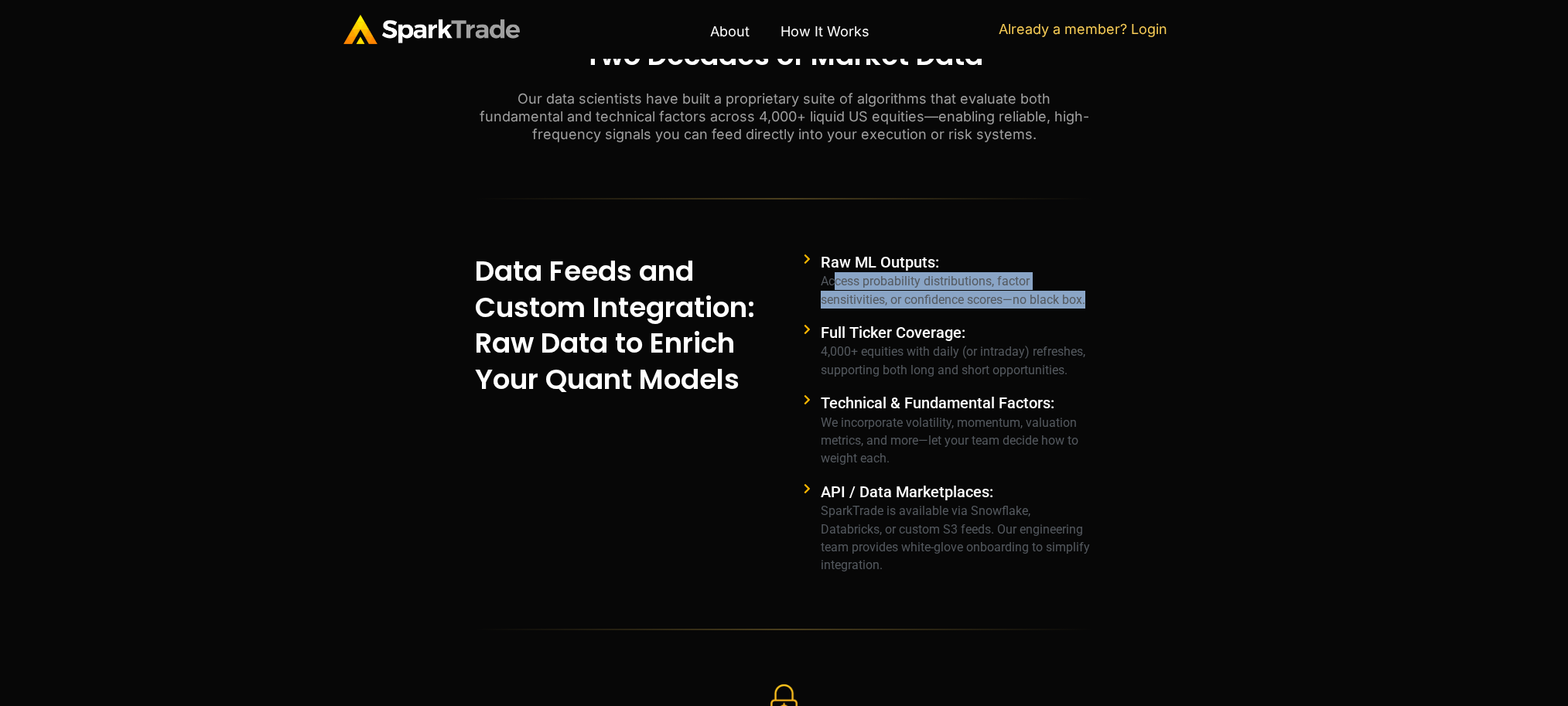
scroll to position [911, 0]
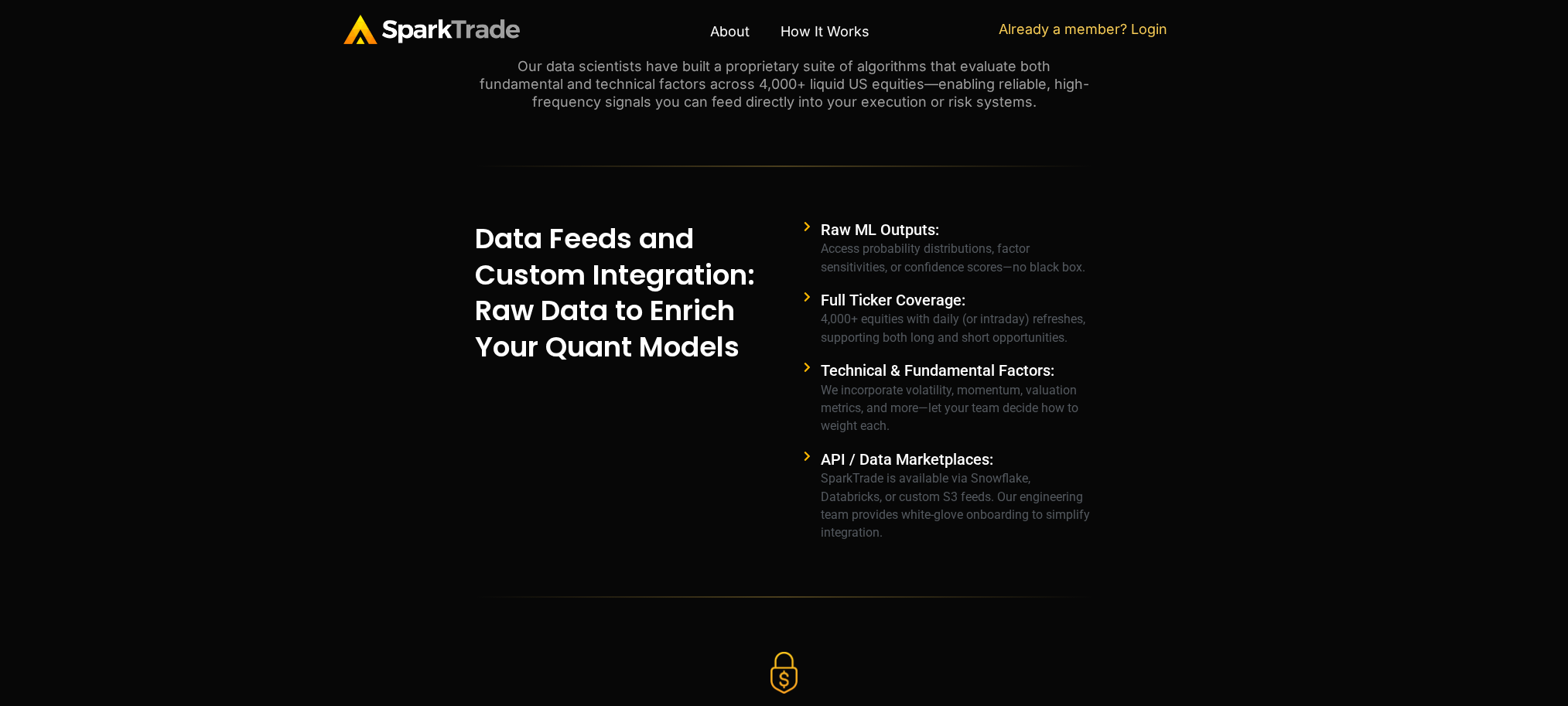
click at [874, 315] on span "Full Ticker Coverage: 4,000+ equities with daily (or intraday) refreshes, suppo…" at bounding box center [955, 319] width 277 height 55
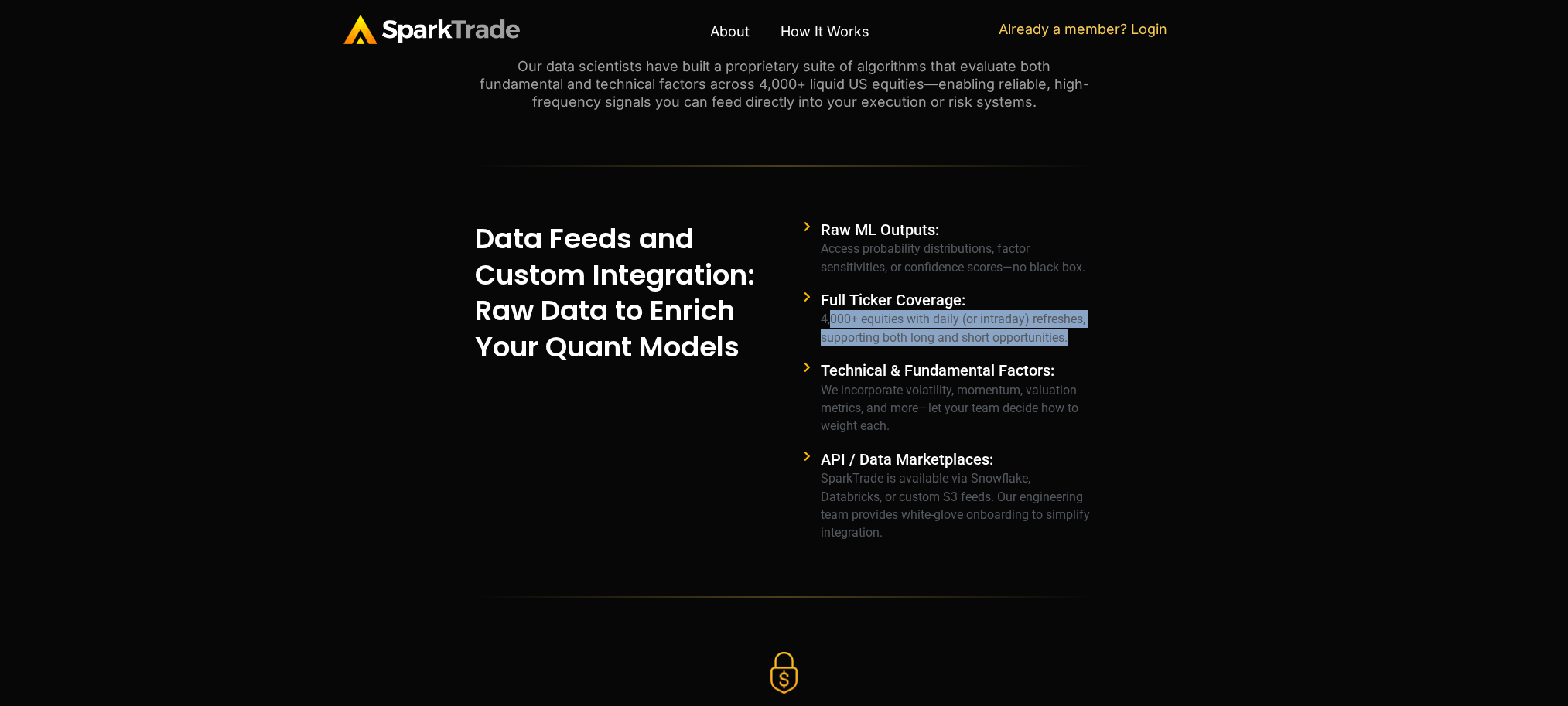
click at [874, 315] on span "Full Ticker Coverage: 4,000+ equities with daily (or intraday) refreshes, suppo…" at bounding box center [955, 319] width 277 height 55
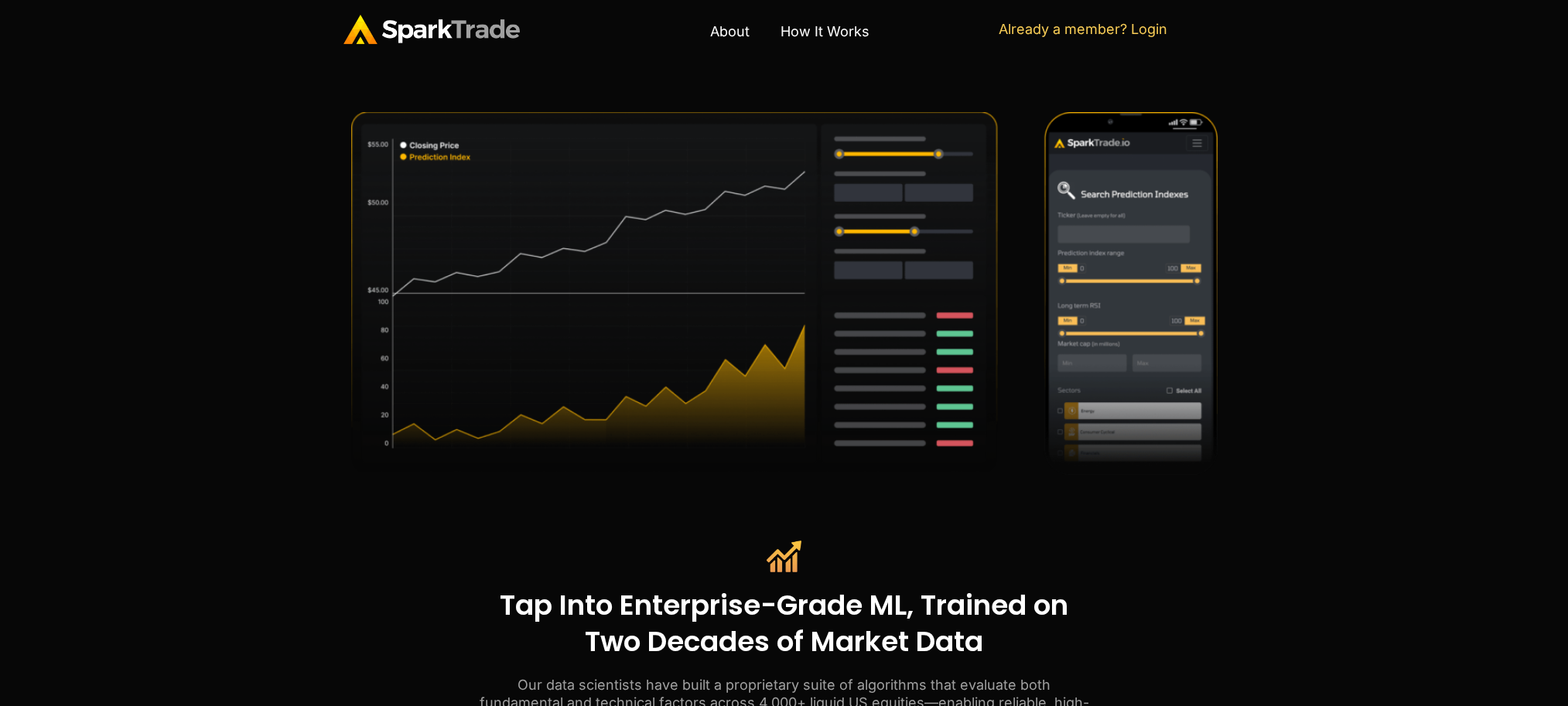
scroll to position [60, 0]
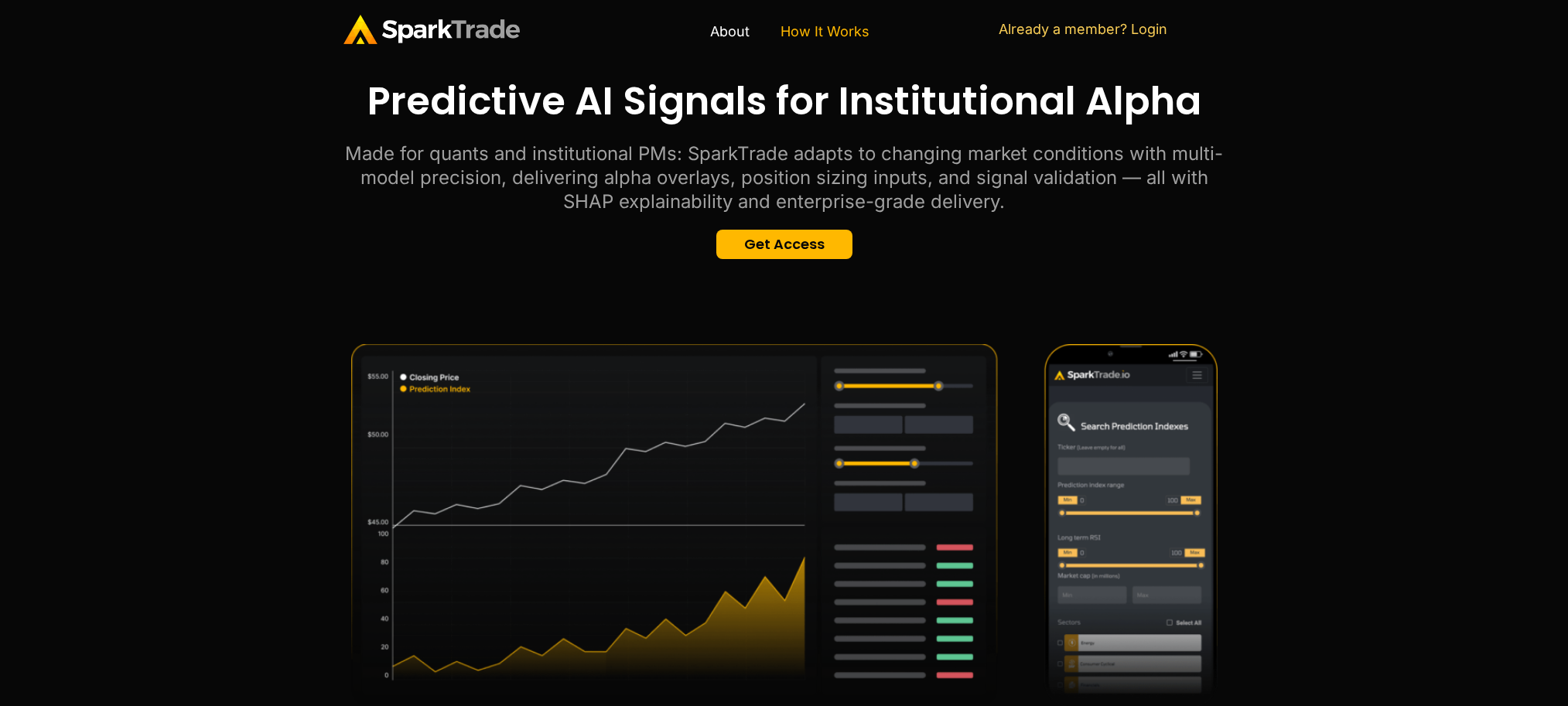
click at [820, 28] on link "How It Works" at bounding box center [824, 31] width 120 height 36
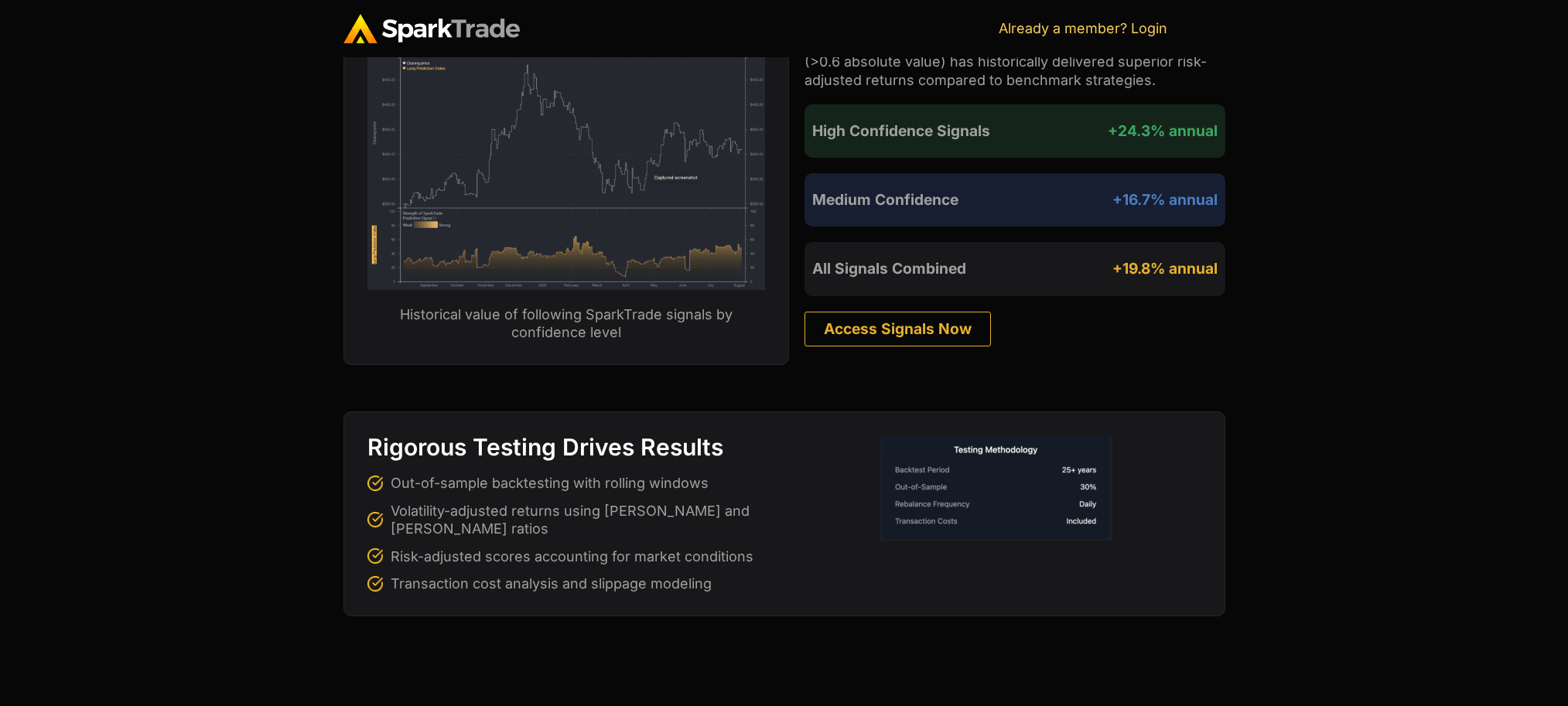
scroll to position [3249, 0]
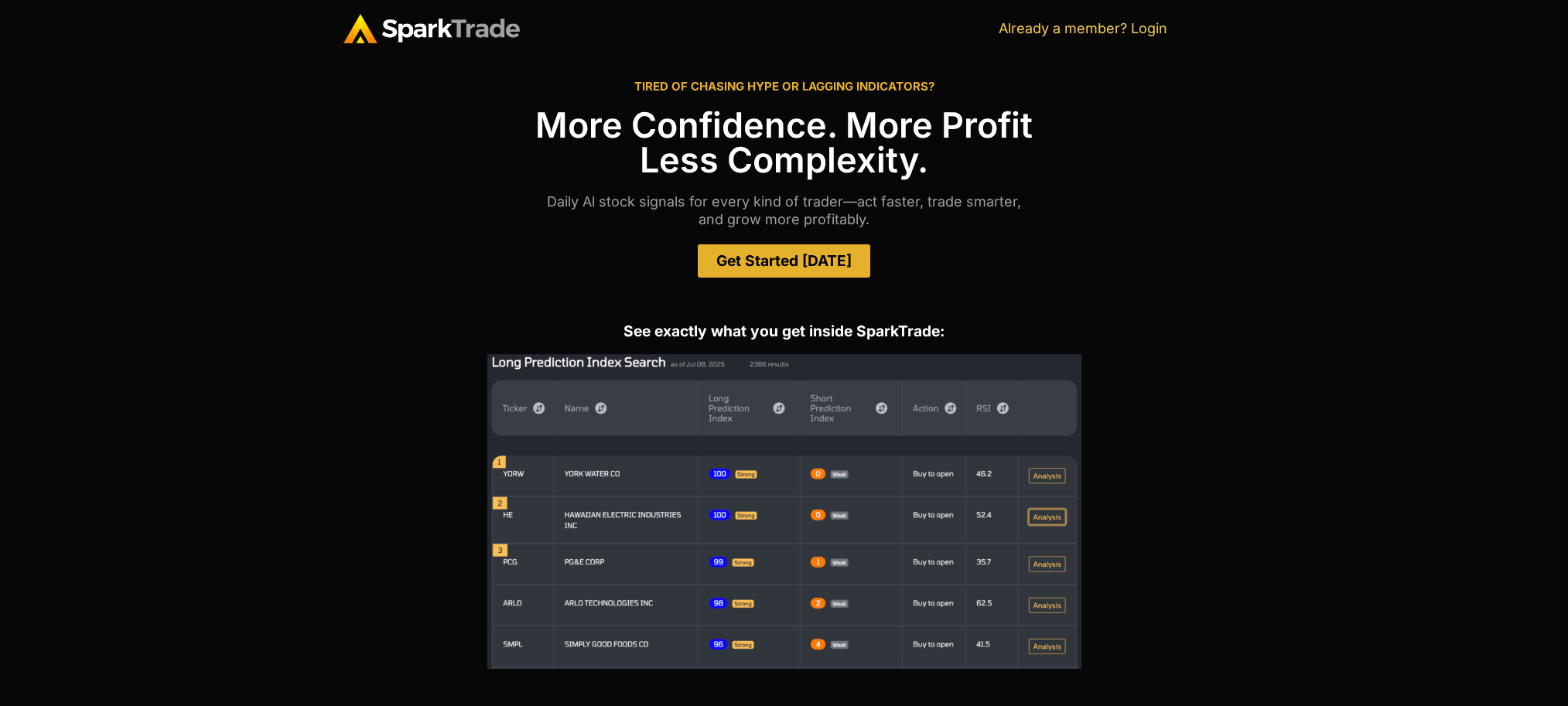
click at [595, 370] on img at bounding box center [784, 511] width 594 height 315
click at [646, 89] on h2 "TIRED OF CHASING HYPE OR LAGGING INDICATORS?" at bounding box center [784, 86] width 882 height 12
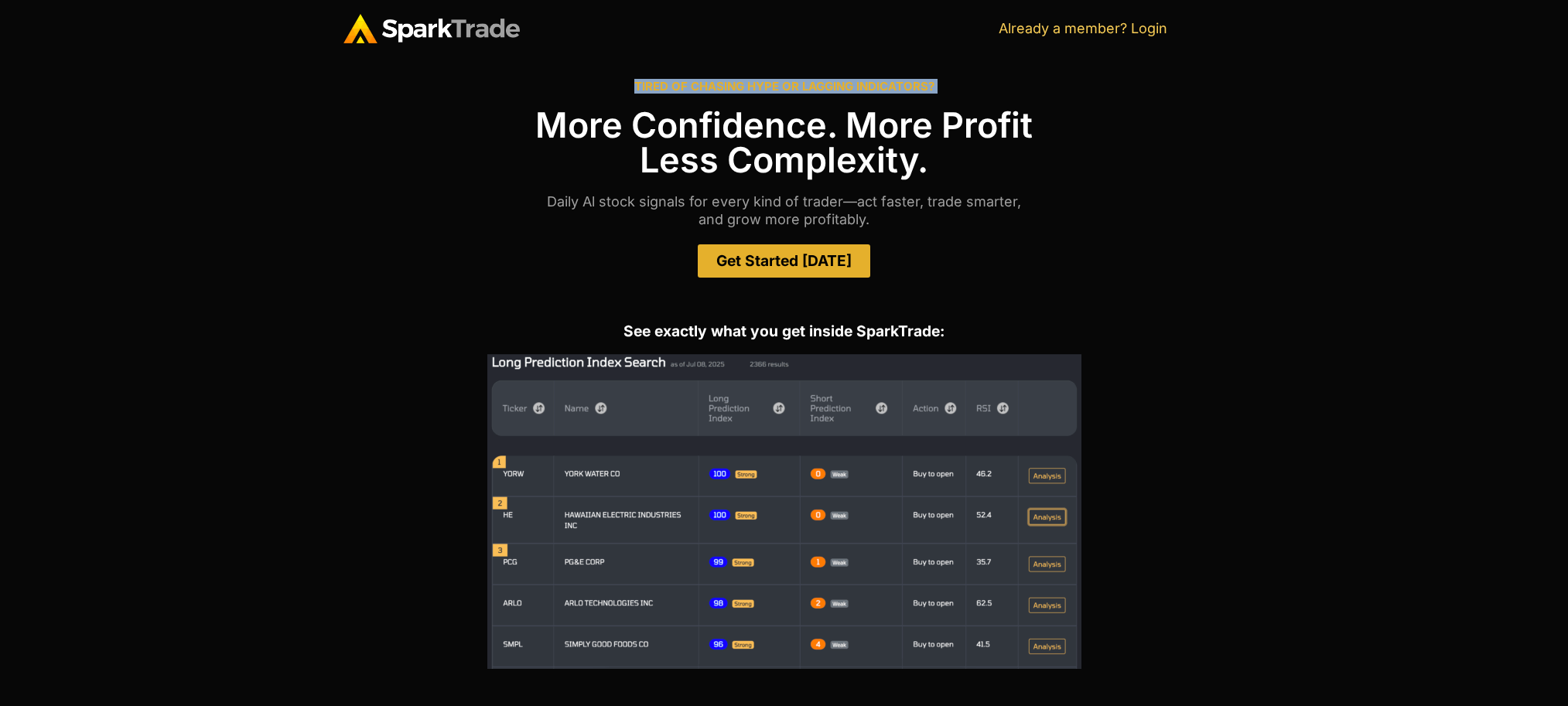
click at [646, 89] on h2 "TIRED OF CHASING HYPE OR LAGGING INDICATORS?" at bounding box center [784, 86] width 882 height 12
click at [434, 17] on img at bounding box center [431, 29] width 176 height 30
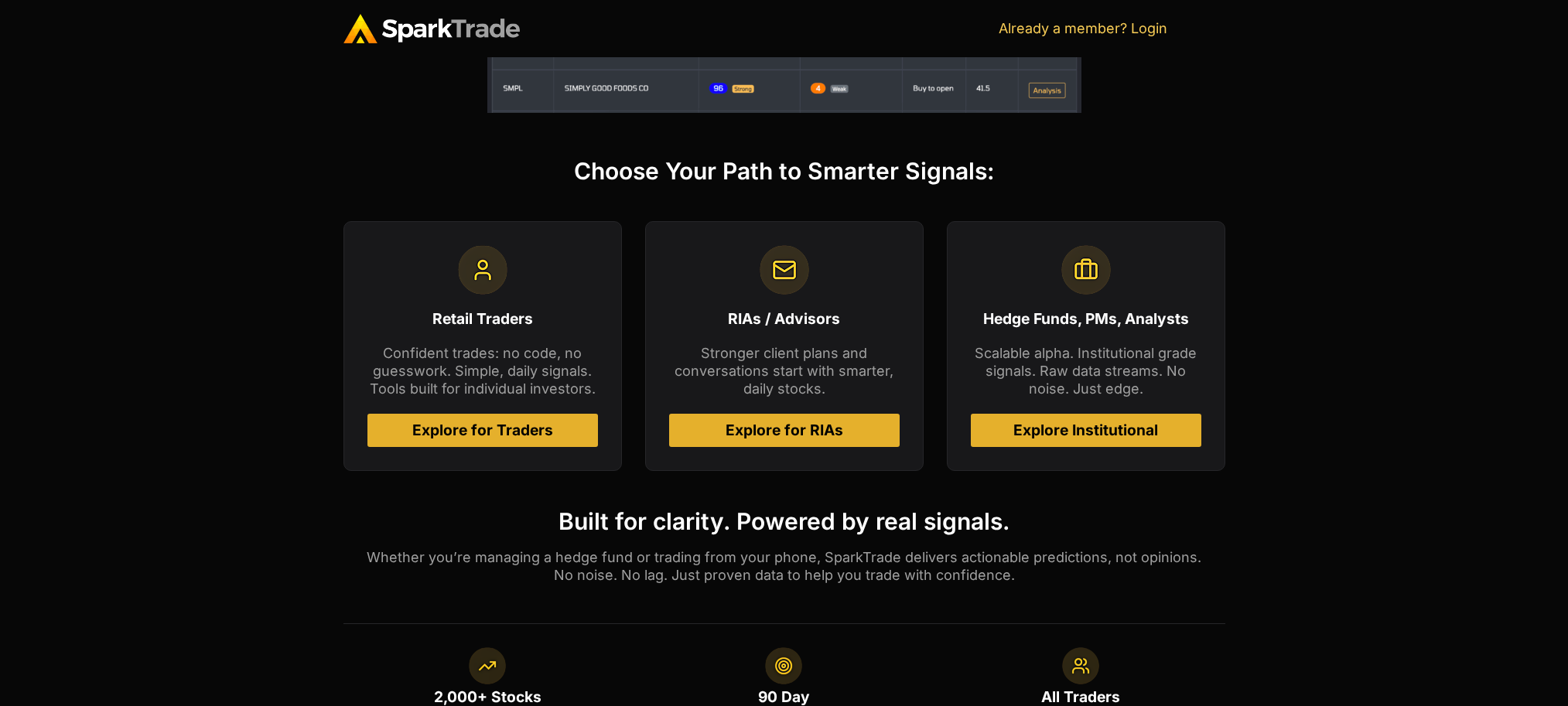
scroll to position [170, 0]
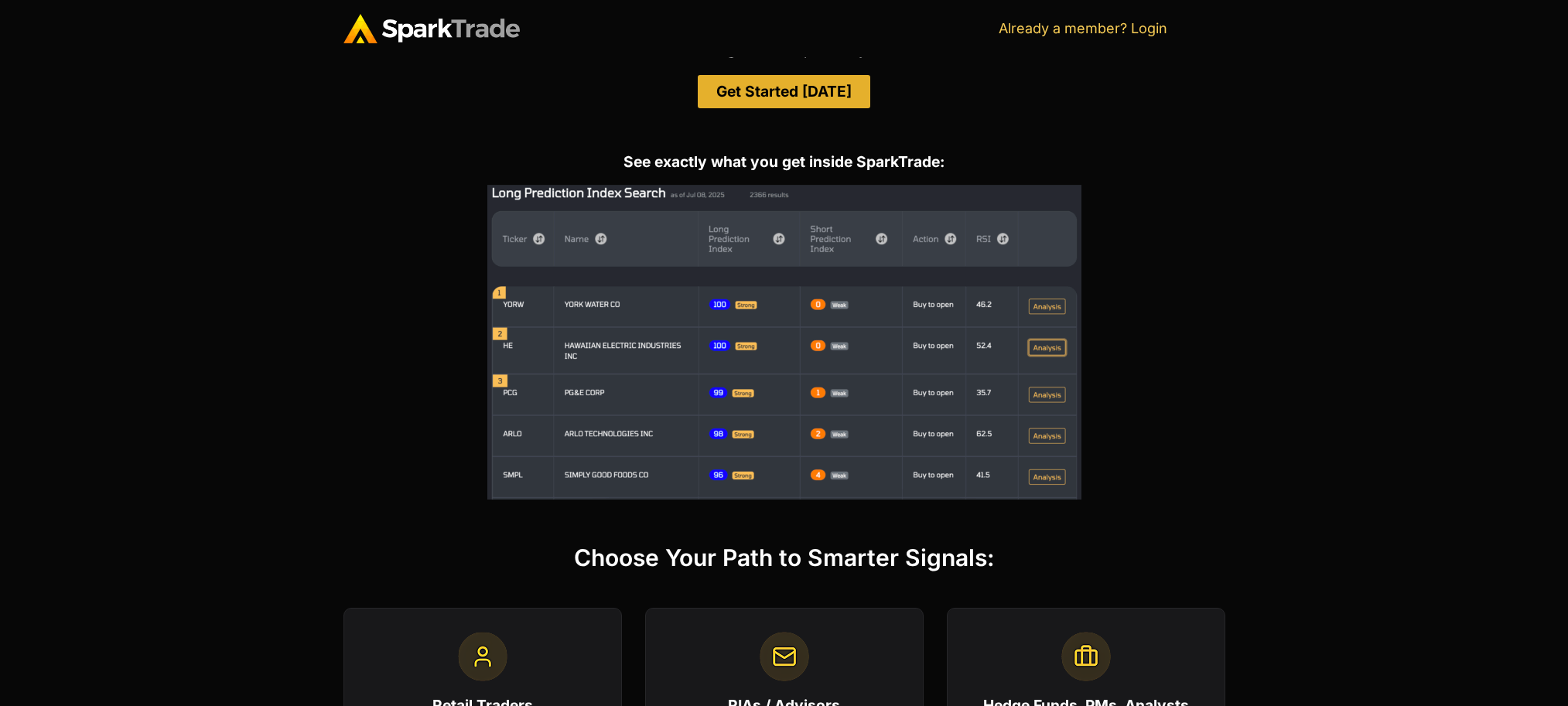
click at [445, 28] on img at bounding box center [431, 29] width 176 height 30
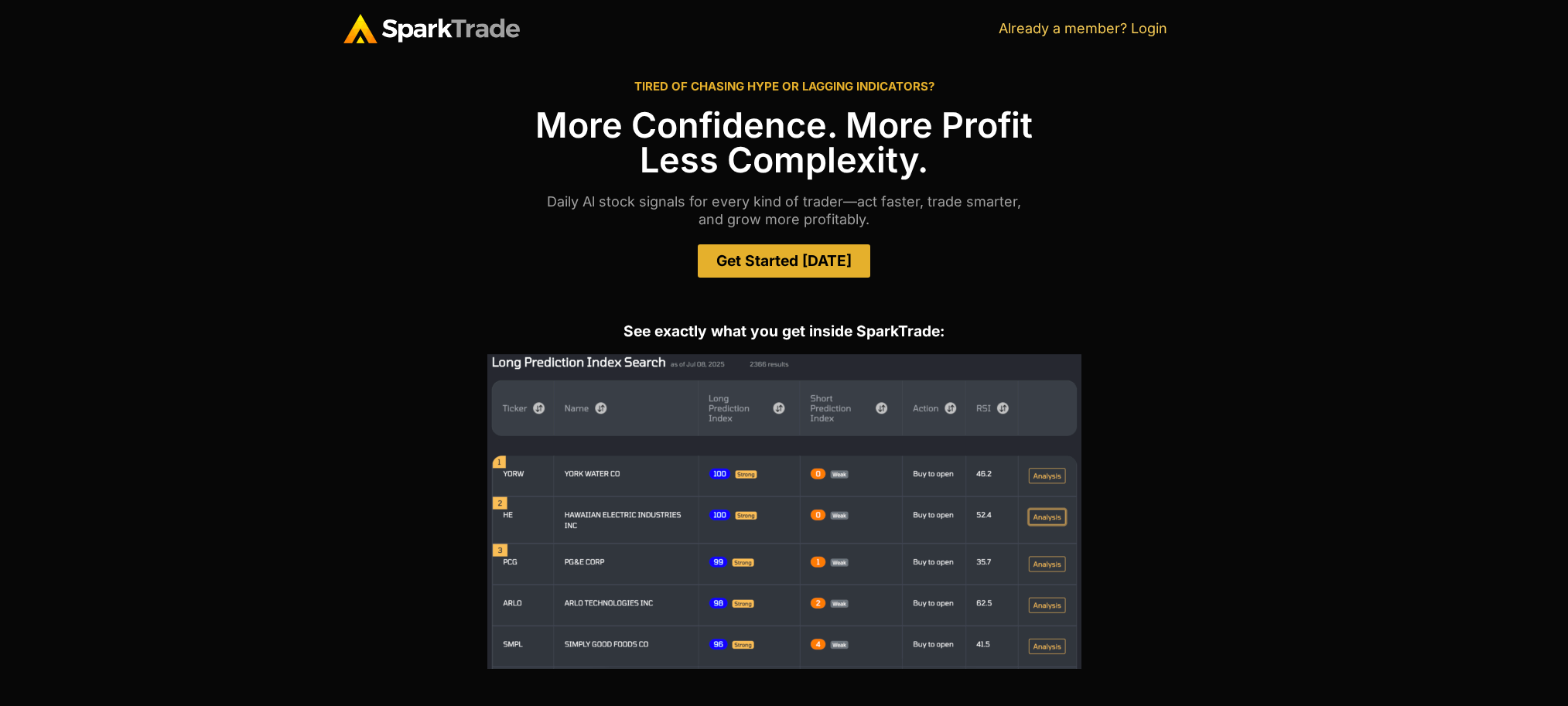
click at [813, 259] on span "Get Started [DATE]" at bounding box center [784, 262] width 136 height 15
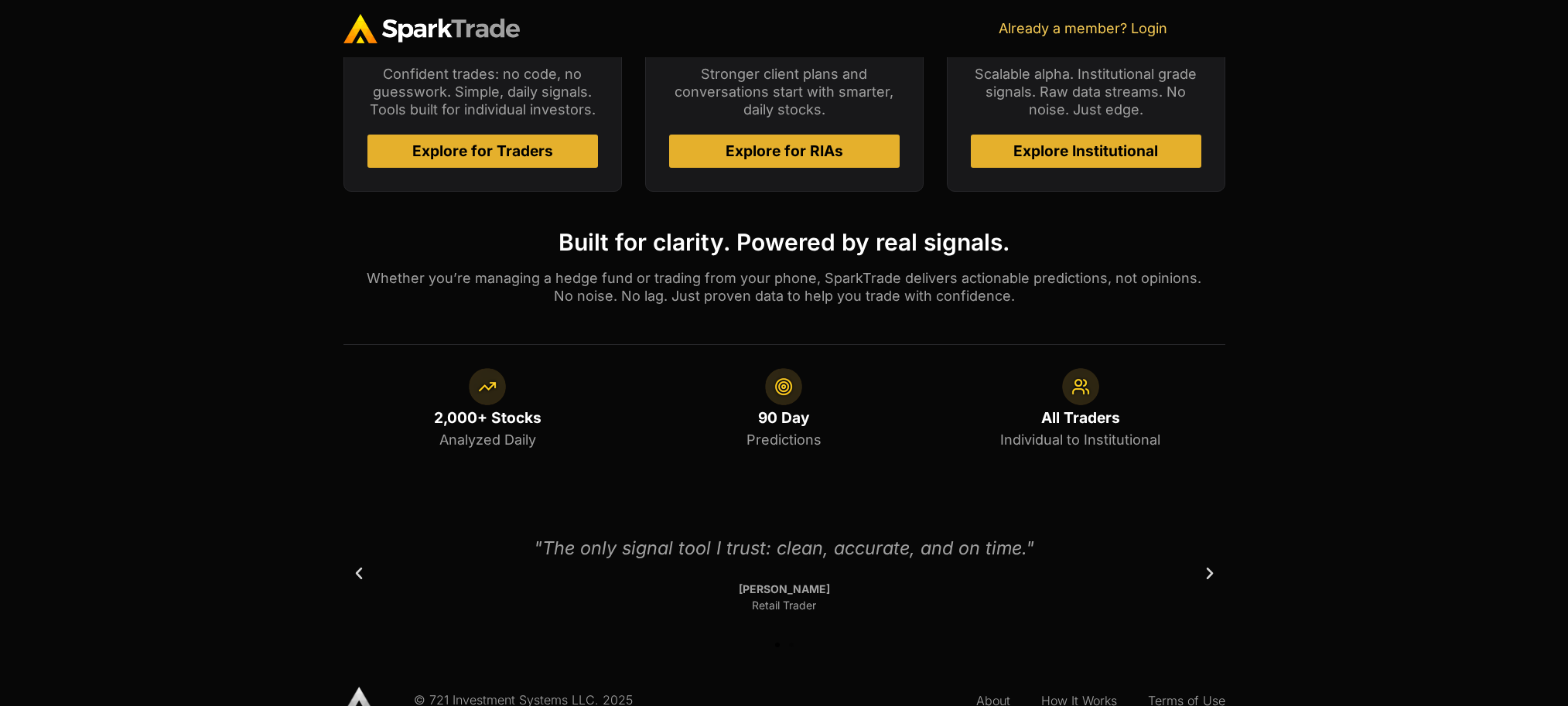
scroll to position [866, 0]
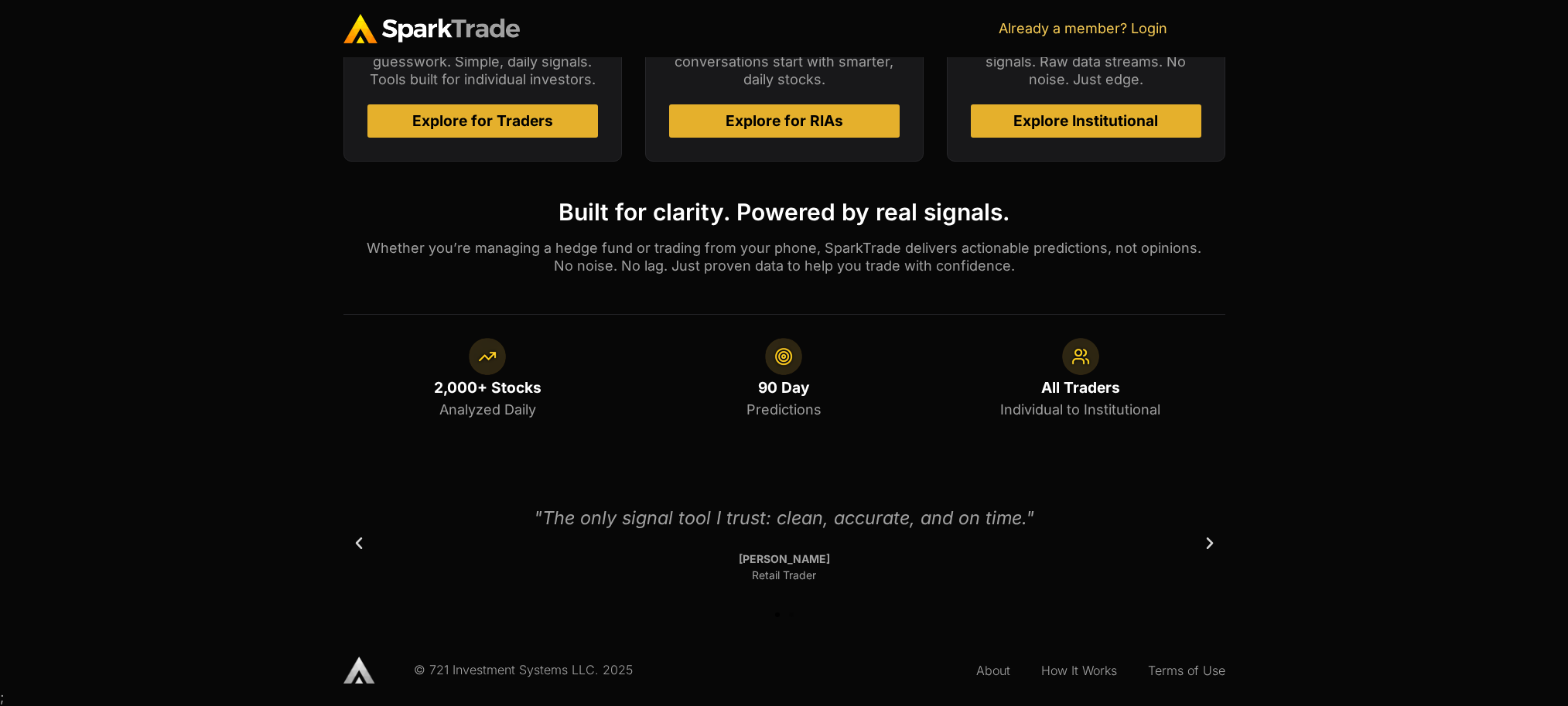
click at [1076, 361] on img at bounding box center [1080, 356] width 37 height 37
click at [1076, 385] on span "All Traders" at bounding box center [1080, 387] width 79 height 18
click at [1076, 384] on span "All Traders" at bounding box center [1080, 387] width 79 height 18
click at [1075, 384] on span "All Traders" at bounding box center [1080, 387] width 79 height 18
